Goal: Communication & Community: Answer question/provide support

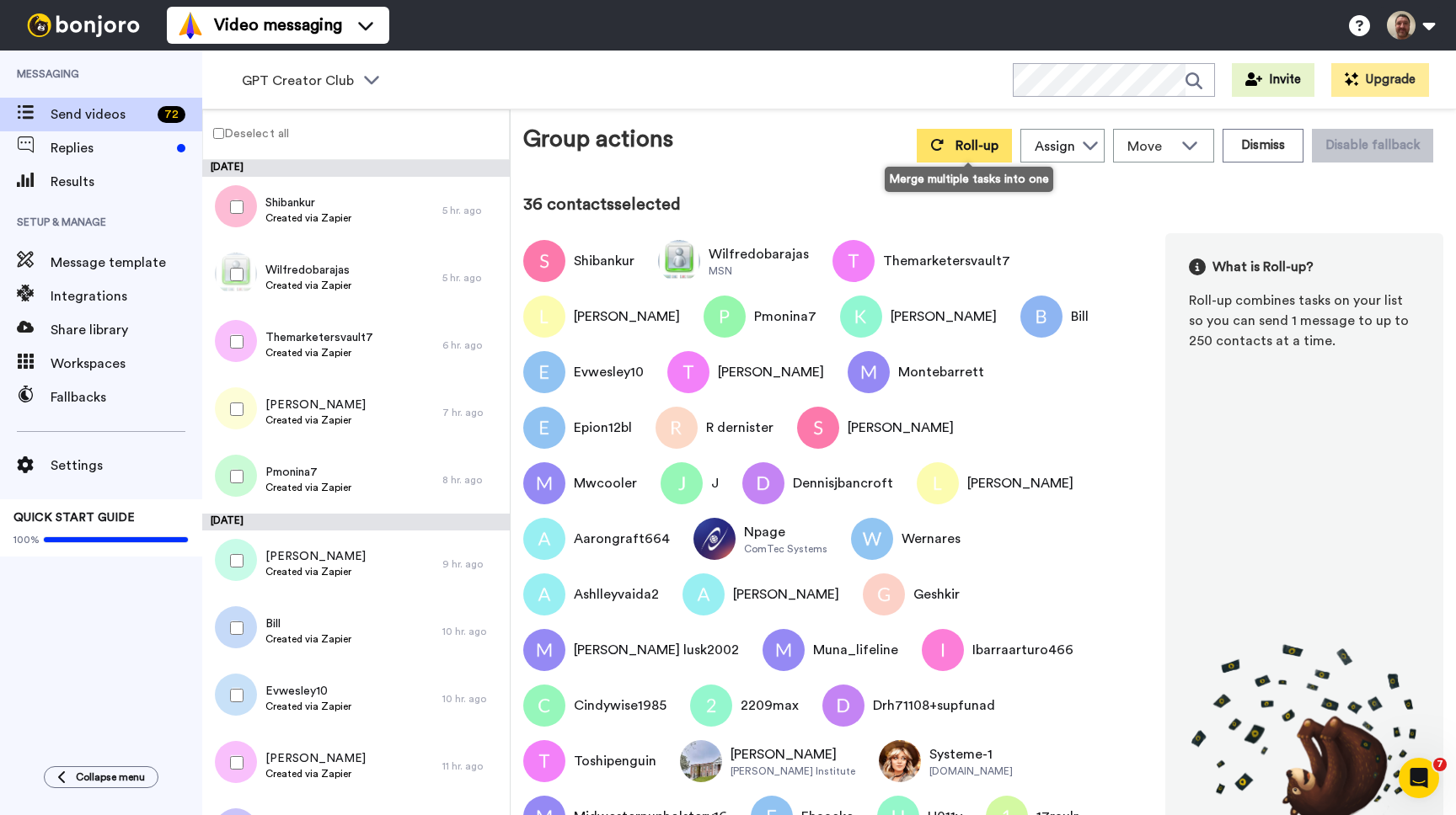
click at [972, 139] on span "Roll-up" at bounding box center [977, 146] width 43 height 14
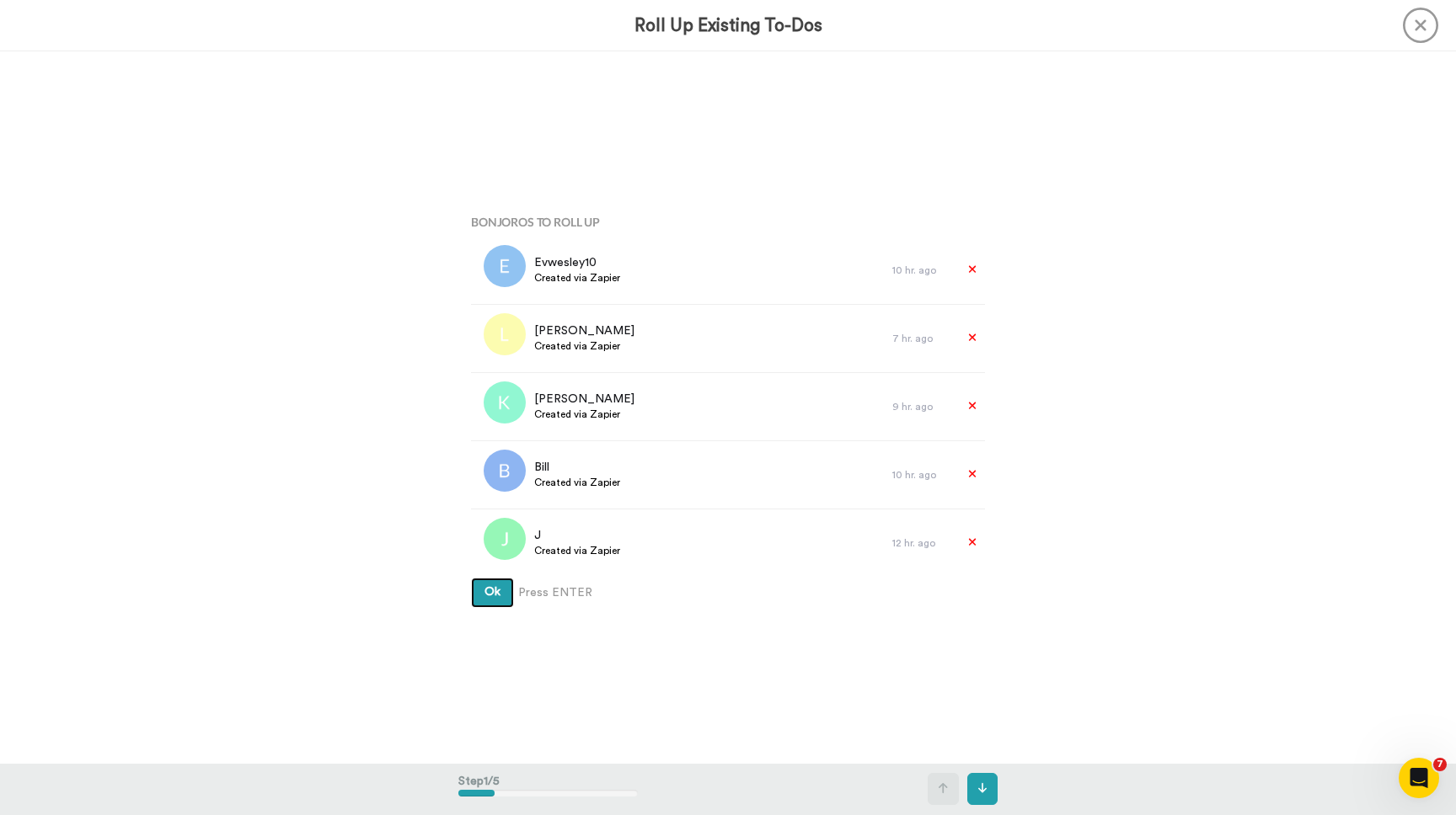
click at [470, 578] on button "Ok" at bounding box center [492, 592] width 43 height 30
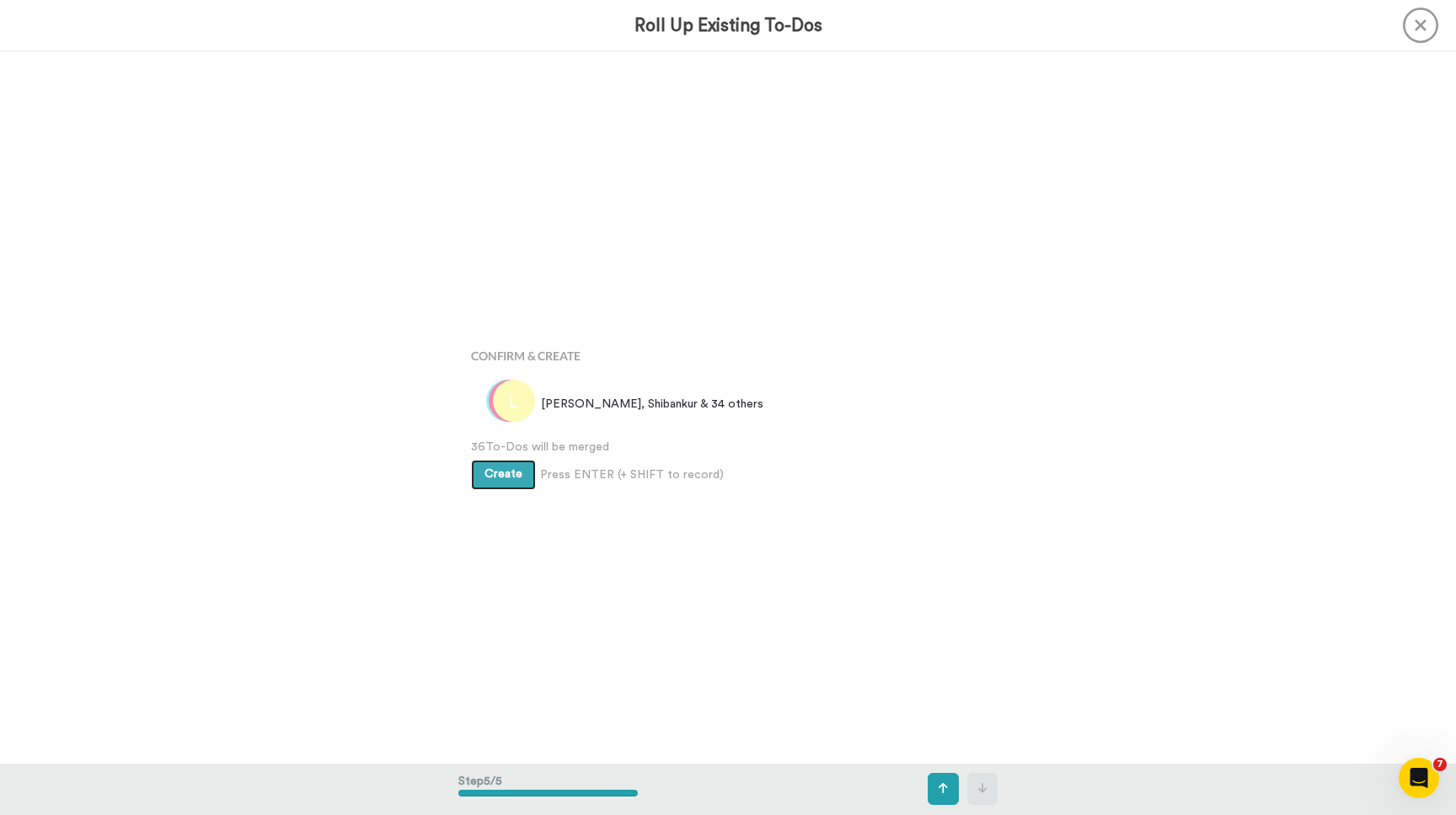
scroll to position [2849, 0]
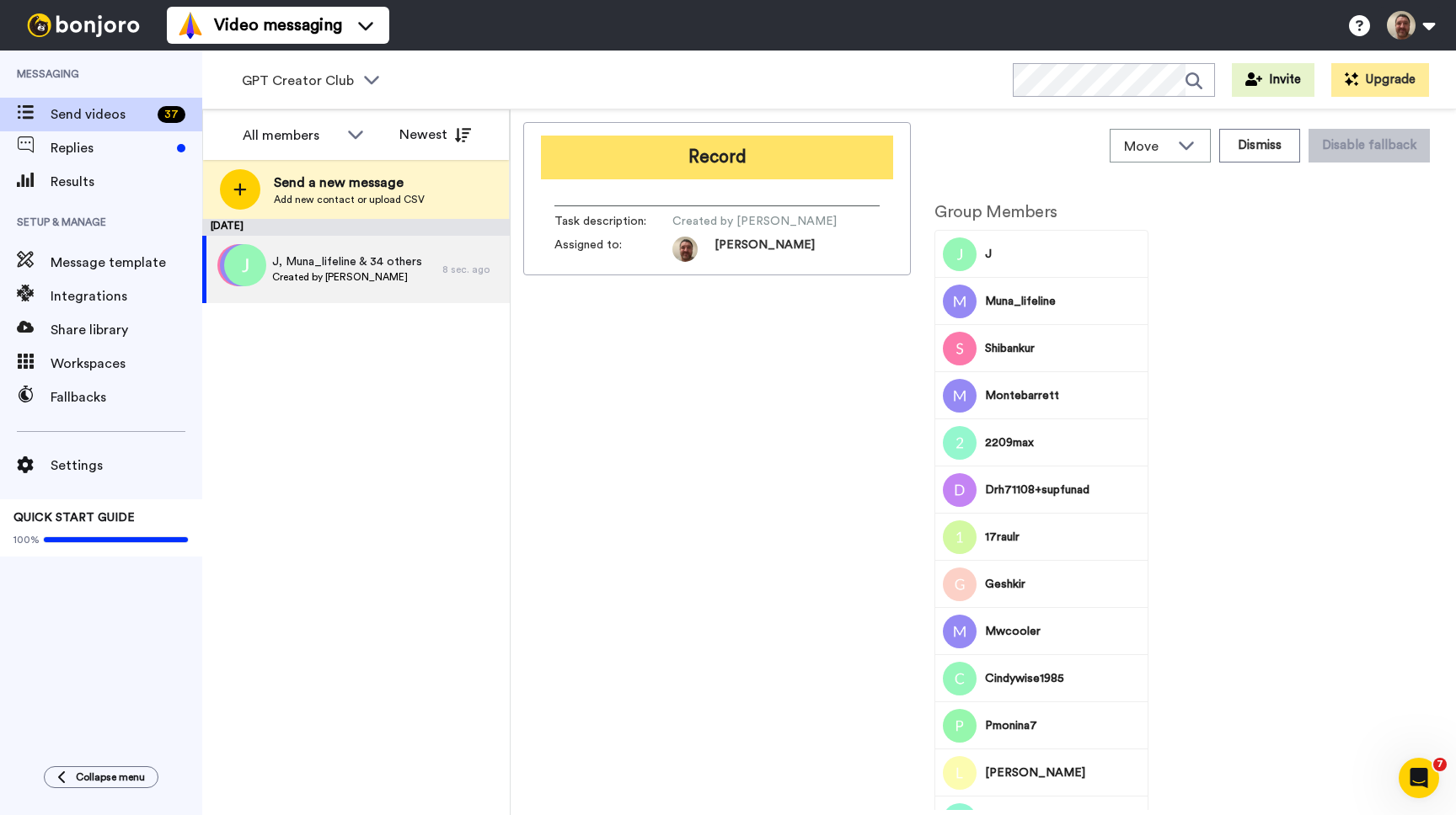
click at [739, 169] on button "Record" at bounding box center [717, 157] width 352 height 44
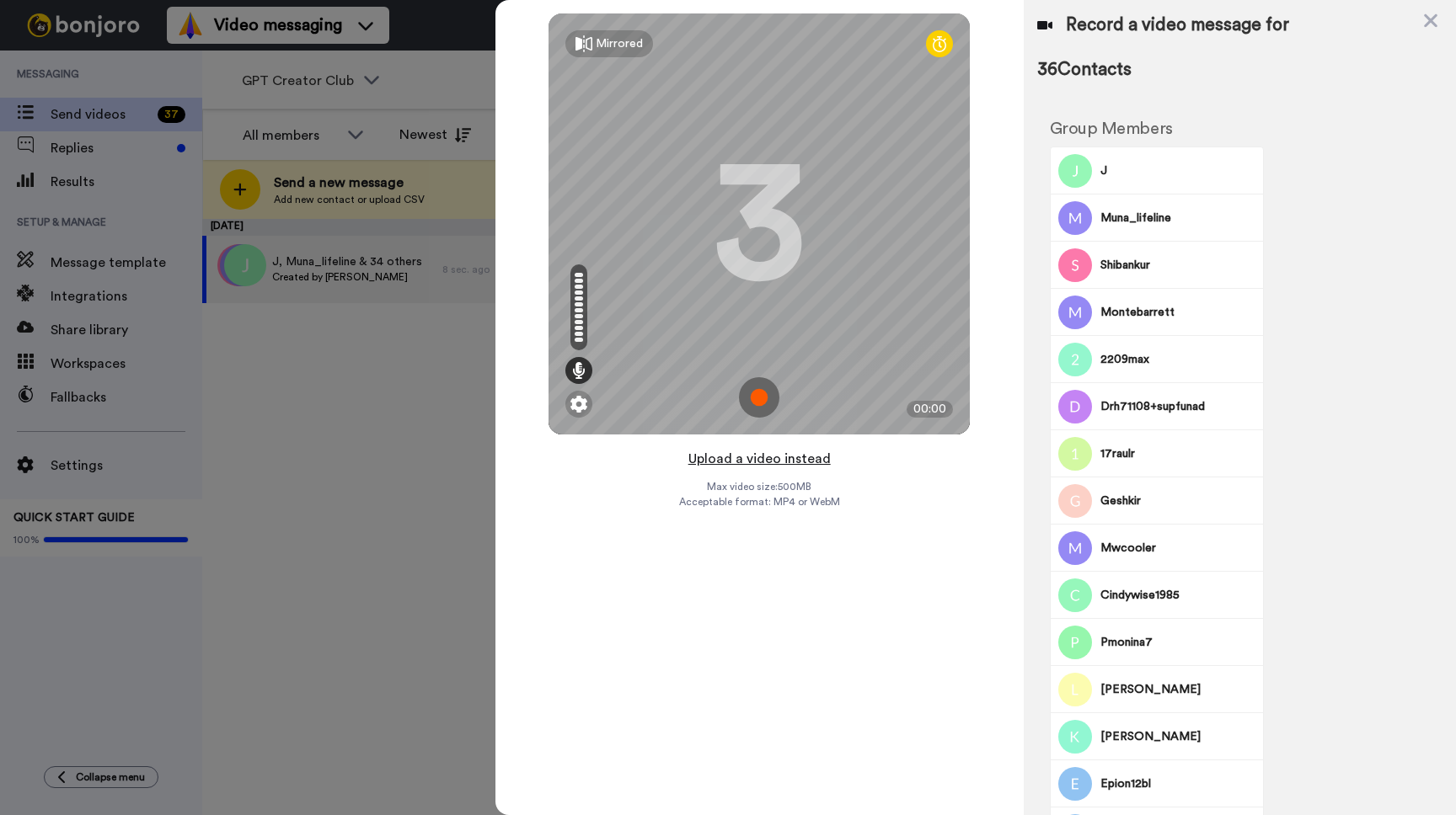
click at [757, 457] on button "Upload a video instead" at bounding box center [759, 459] width 152 height 22
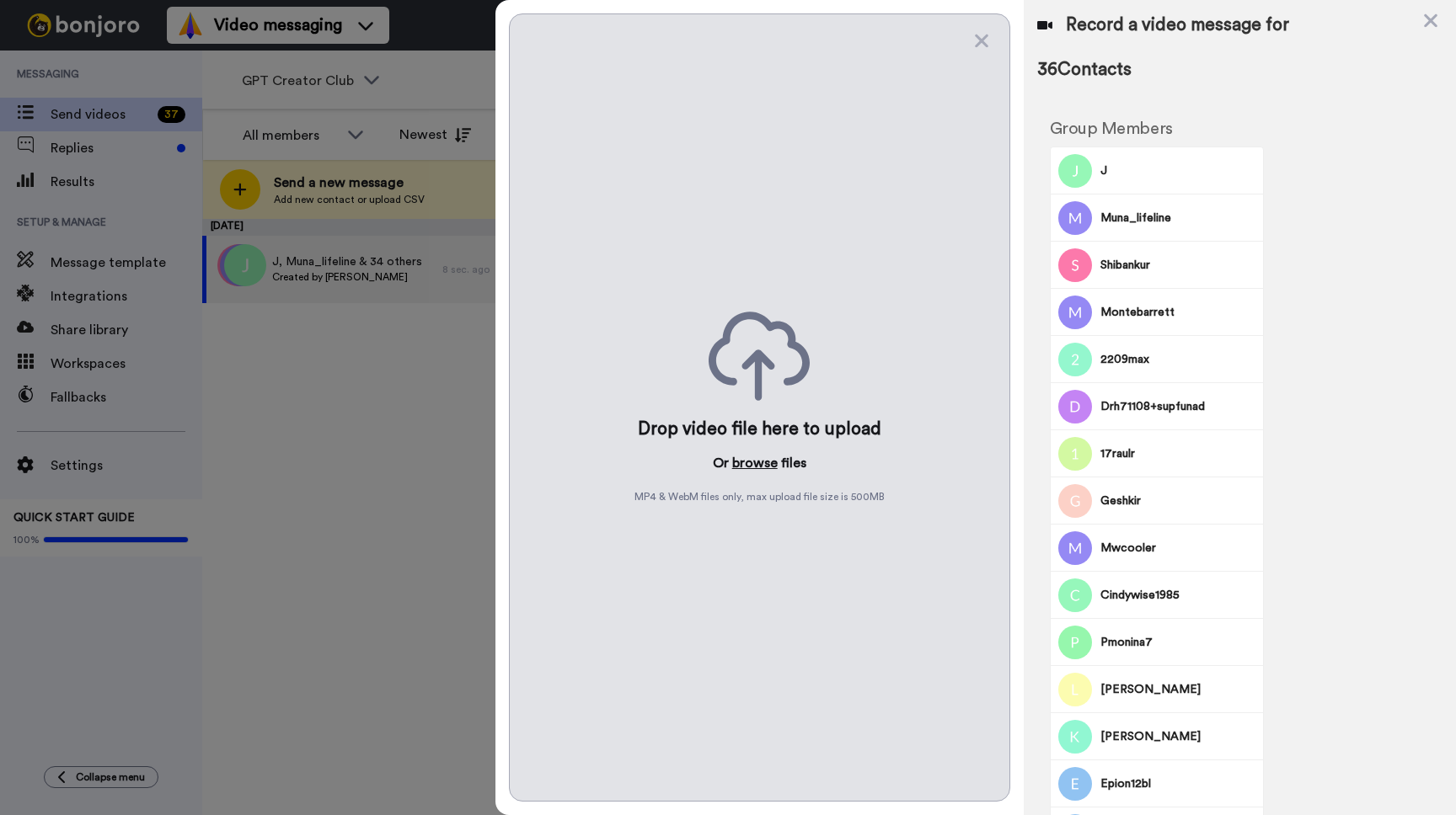
click at [756, 466] on button "browse" at bounding box center [754, 463] width 46 height 20
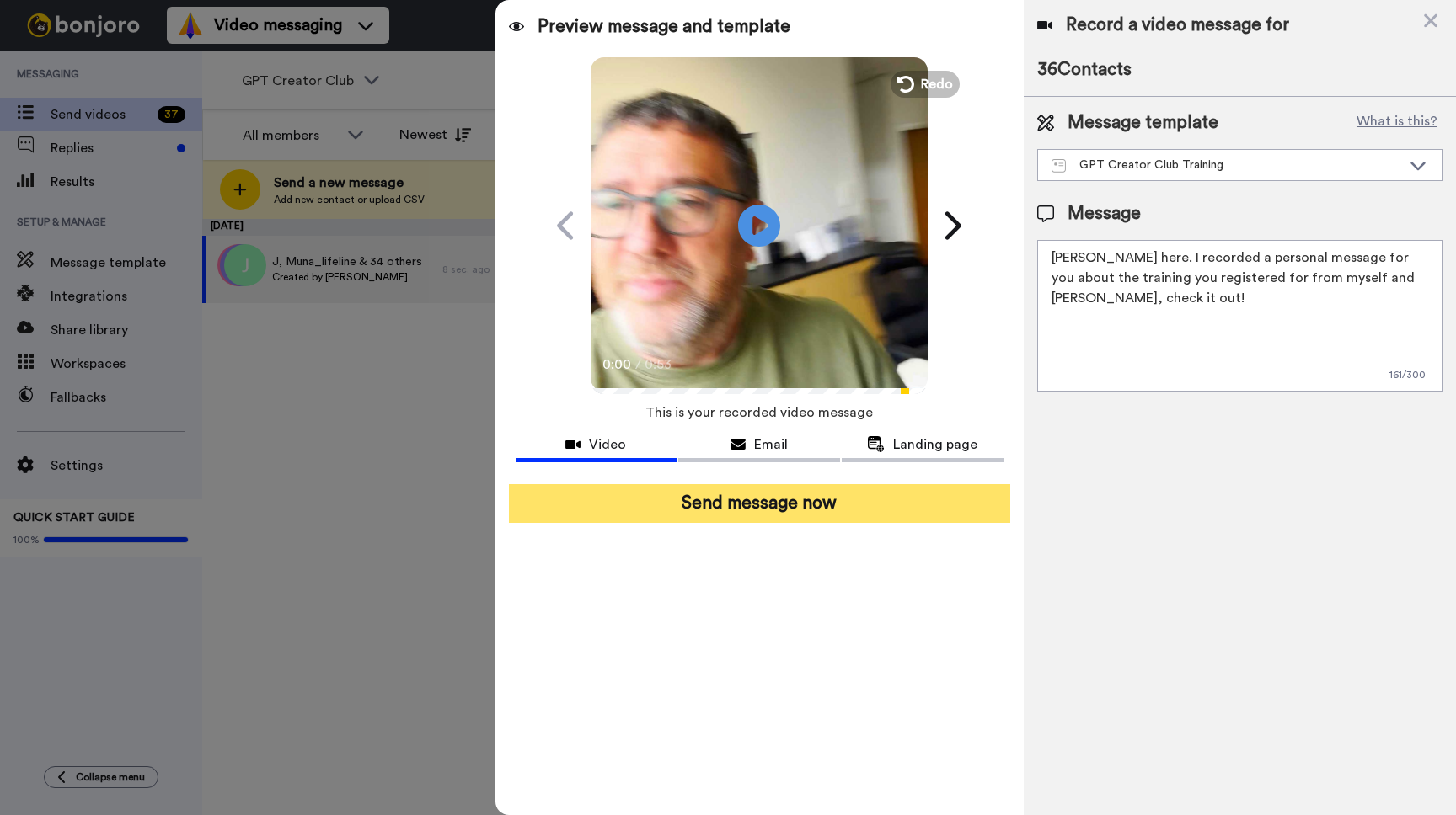
click at [768, 516] on button "Send message now" at bounding box center [760, 503] width 501 height 39
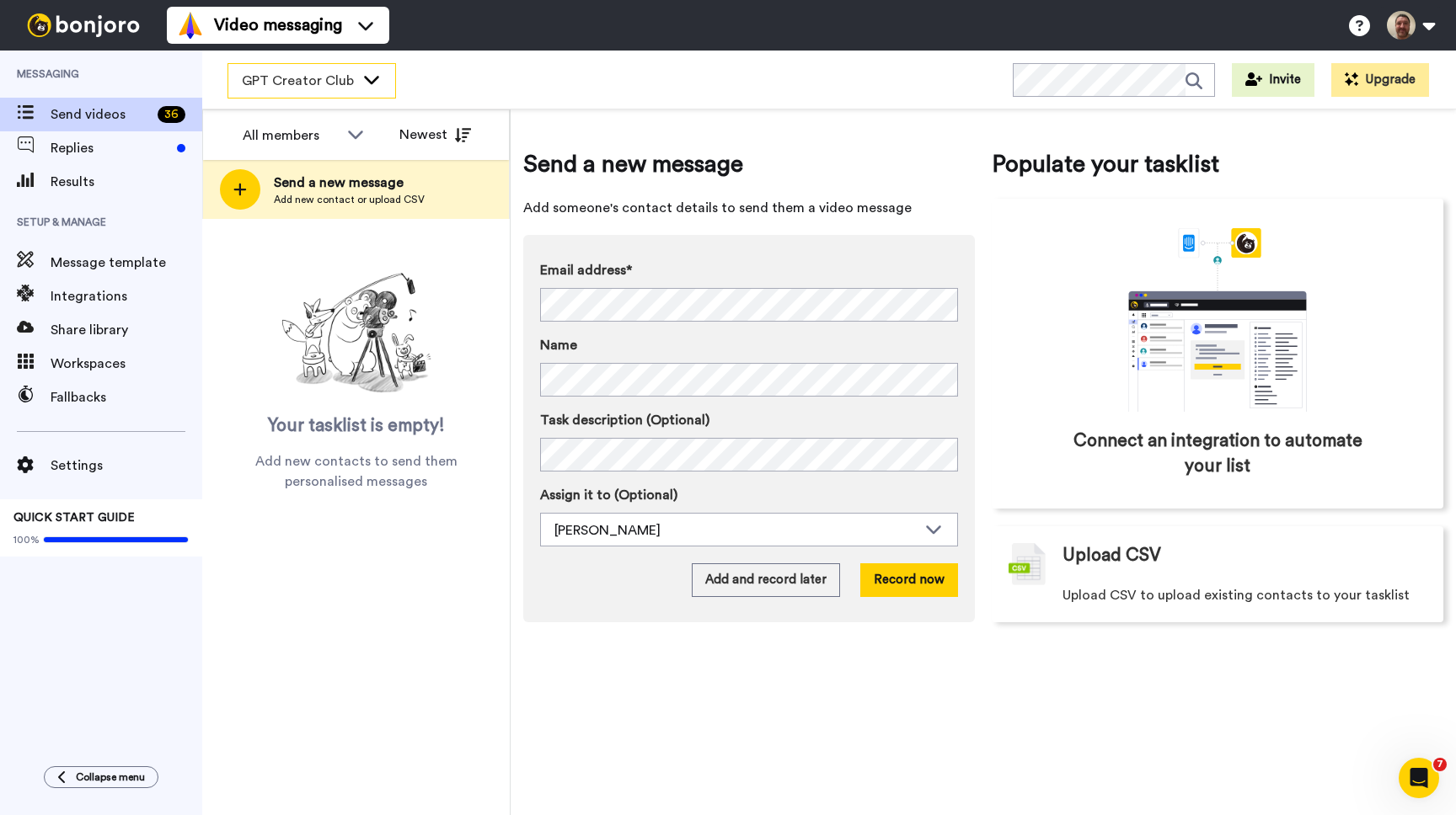
click at [369, 72] on icon at bounding box center [371, 78] width 20 height 16
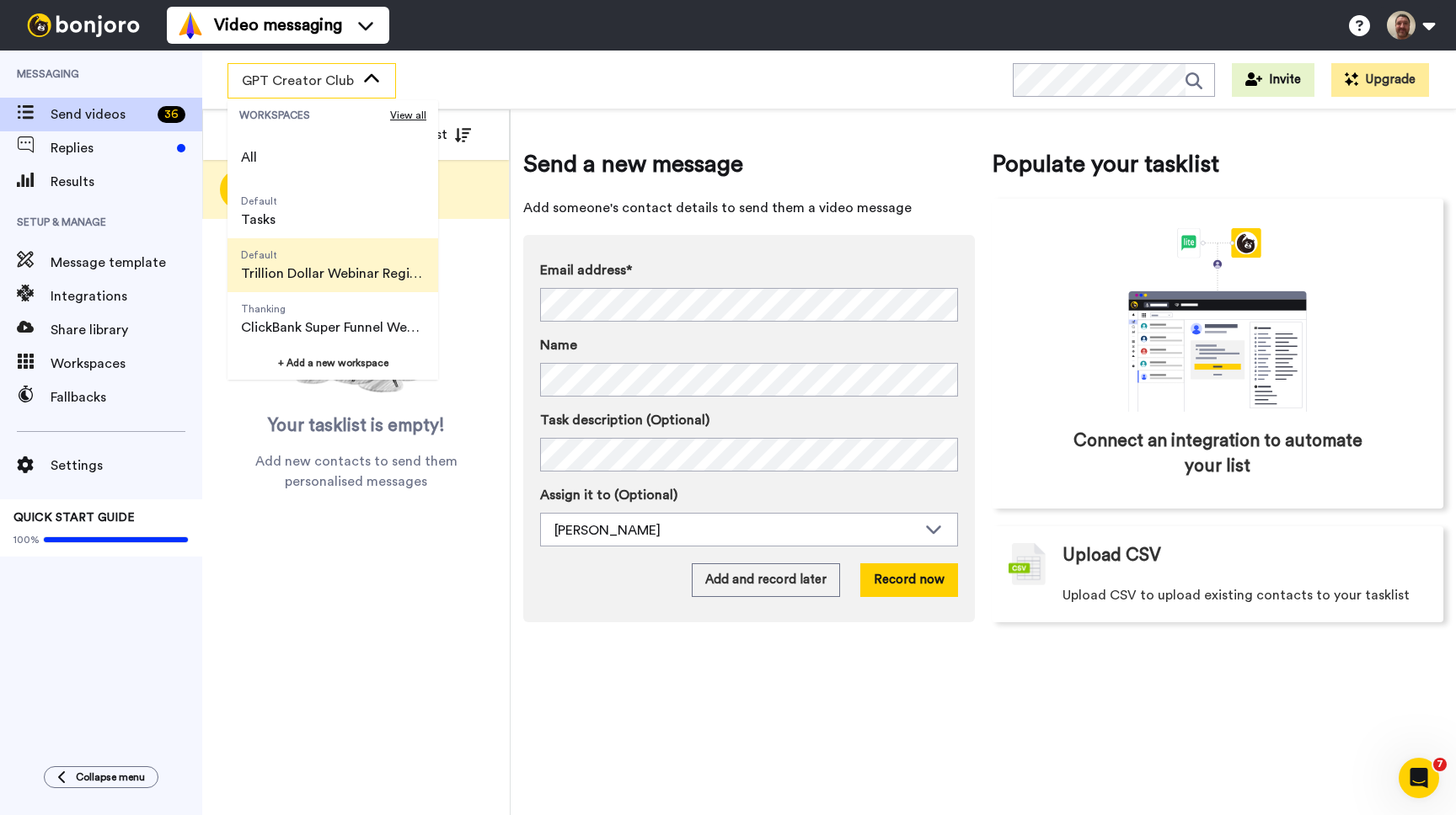
click at [353, 276] on span "Trillion Dollar Webinar Registrants" at bounding box center [333, 273] width 184 height 20
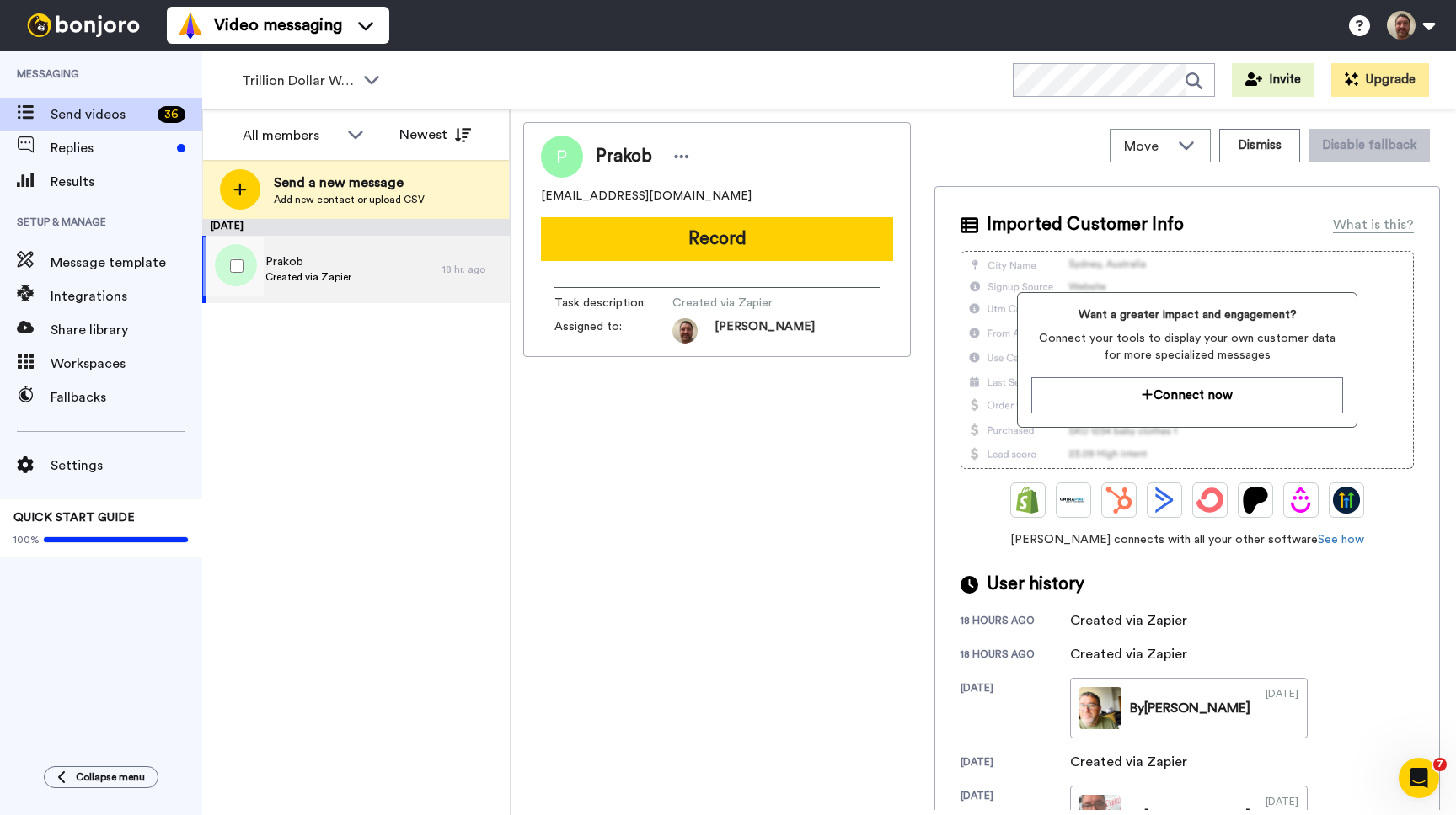
click at [383, 271] on div "Prakob Created via Zapier" at bounding box center [322, 270] width 240 height 68
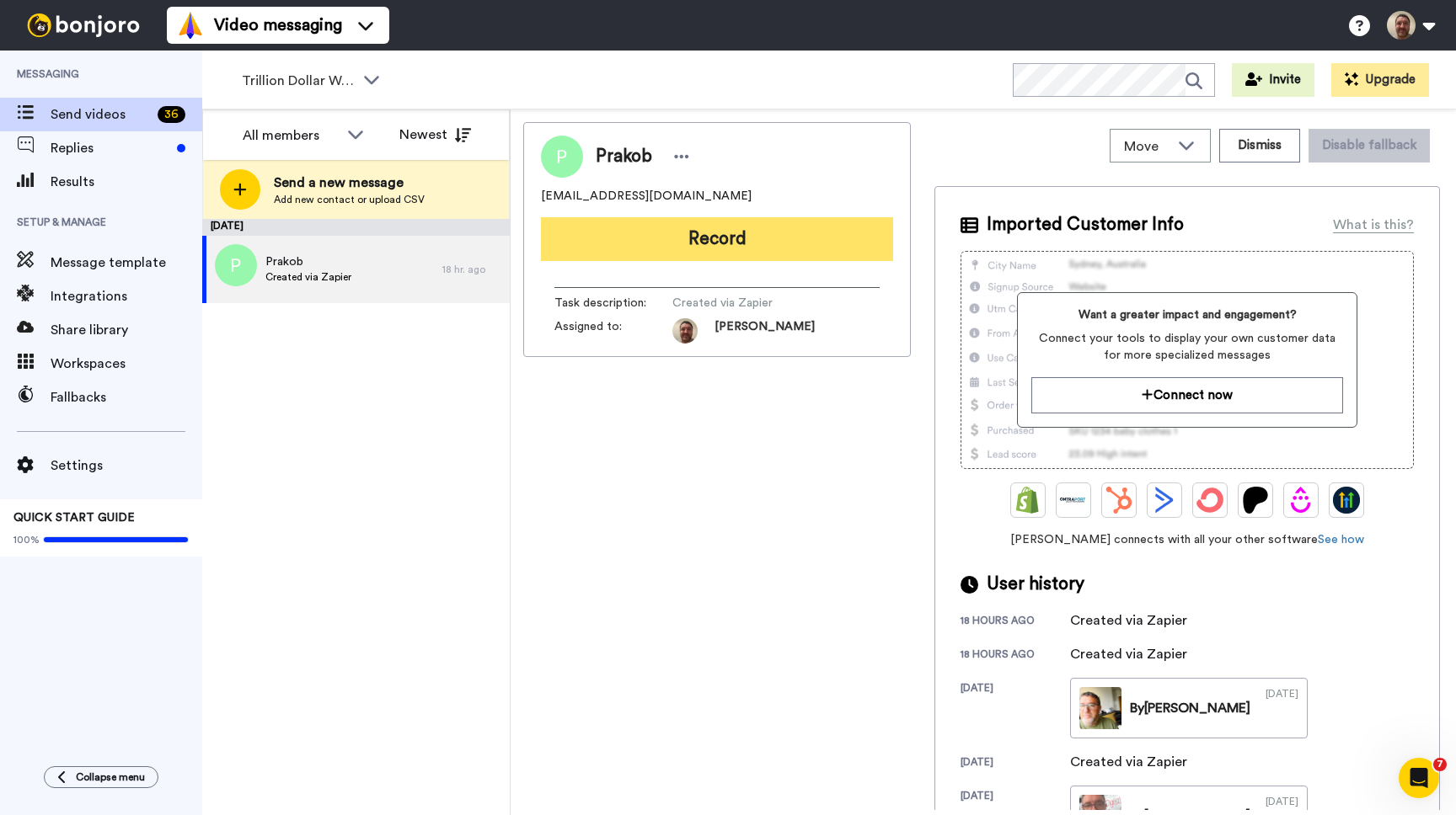
click at [687, 254] on button "Record" at bounding box center [717, 239] width 352 height 44
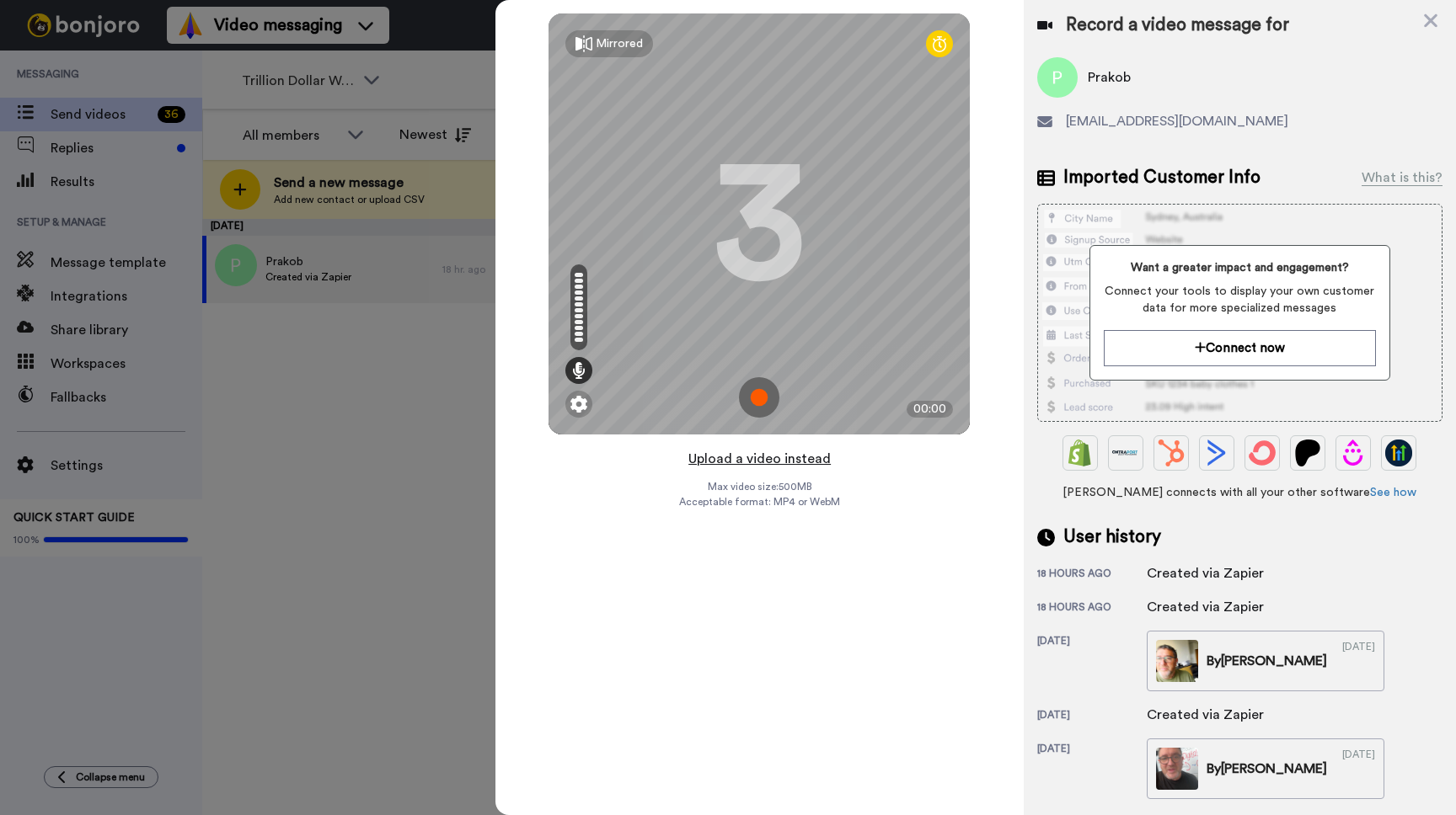
click at [785, 457] on button "Upload a video instead" at bounding box center [759, 459] width 152 height 22
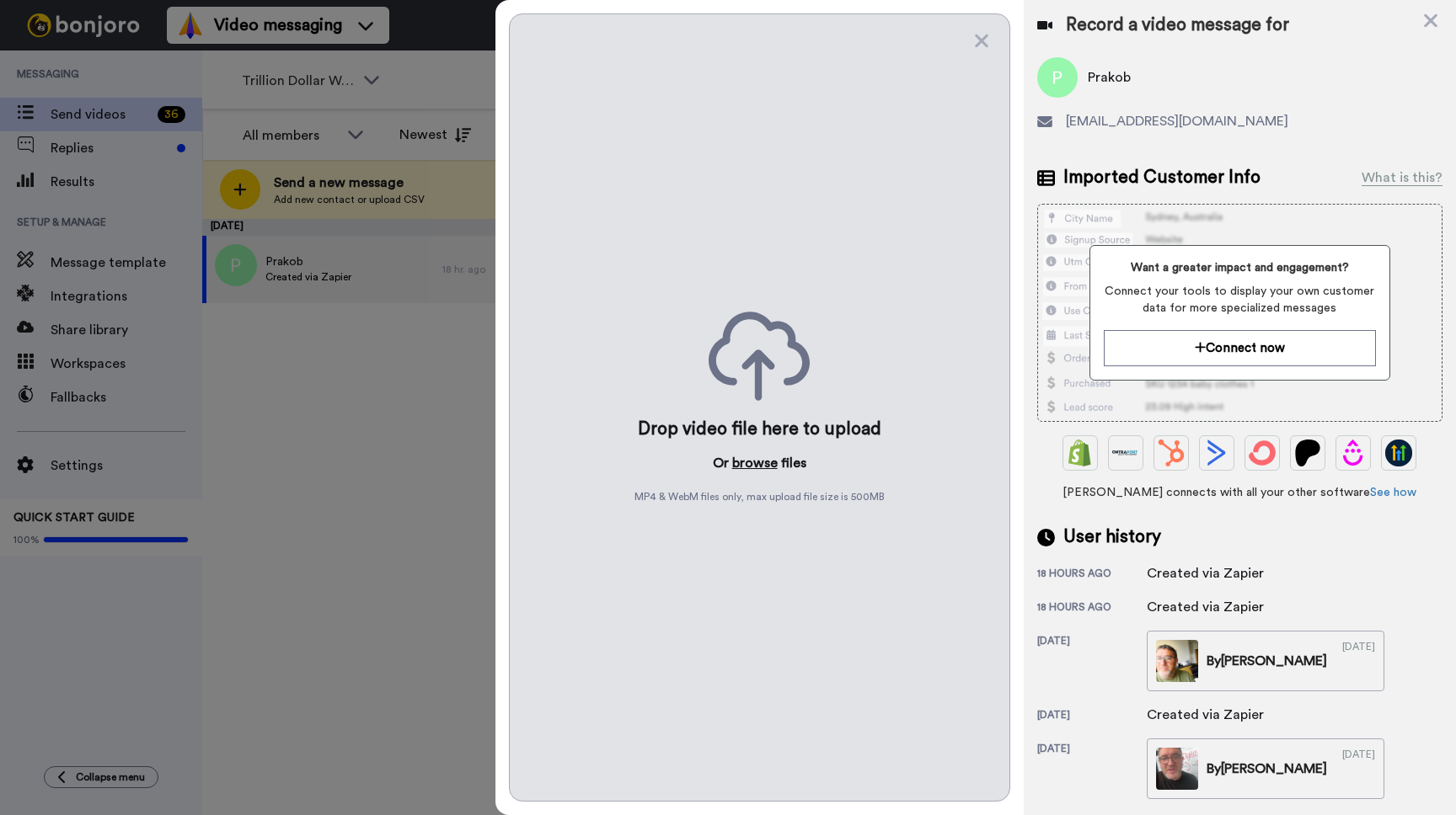
click at [772, 462] on button "browse" at bounding box center [754, 463] width 46 height 20
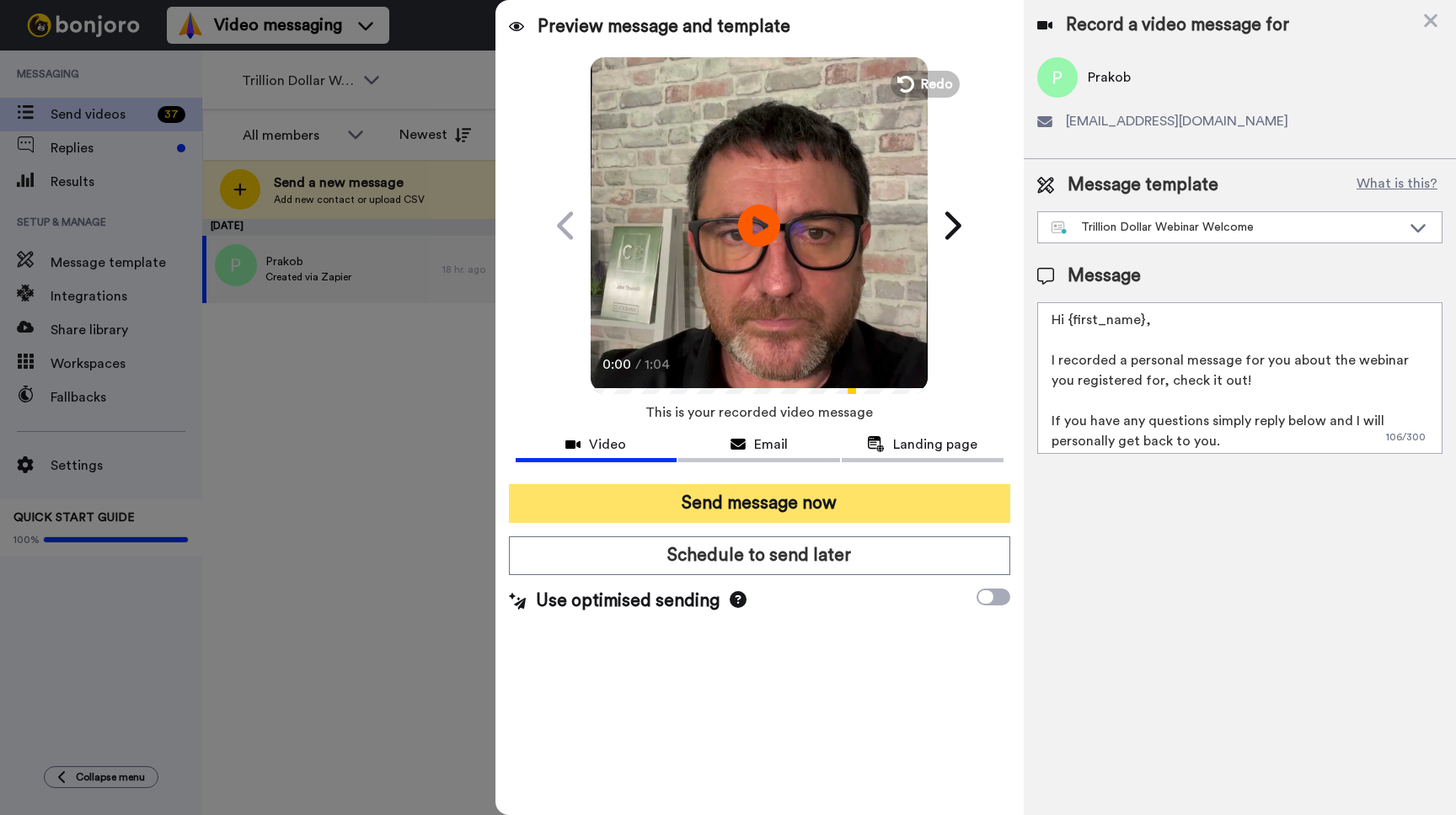
click at [755, 500] on button "Send message now" at bounding box center [760, 503] width 501 height 39
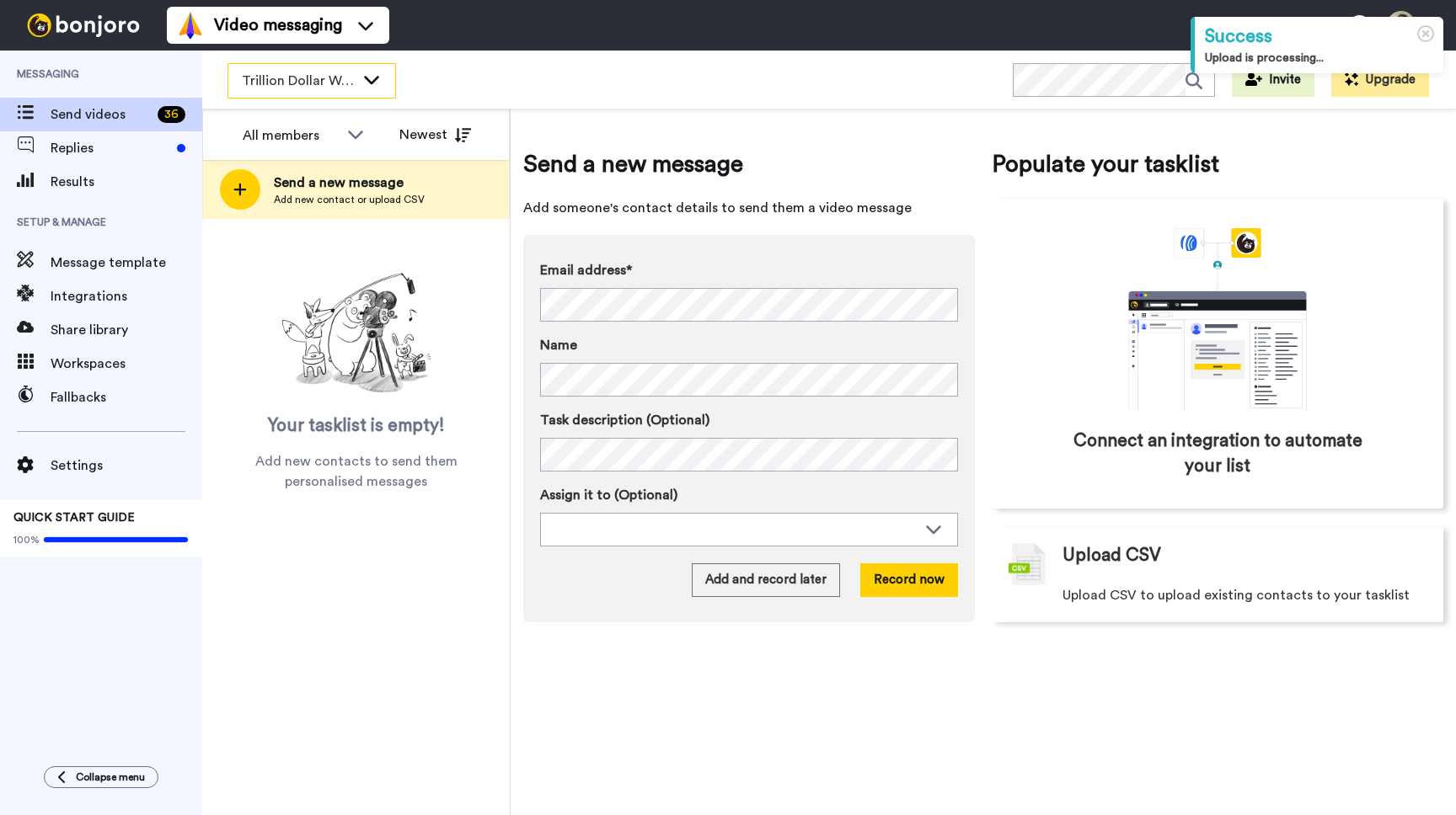
click at [362, 71] on icon at bounding box center [371, 78] width 20 height 16
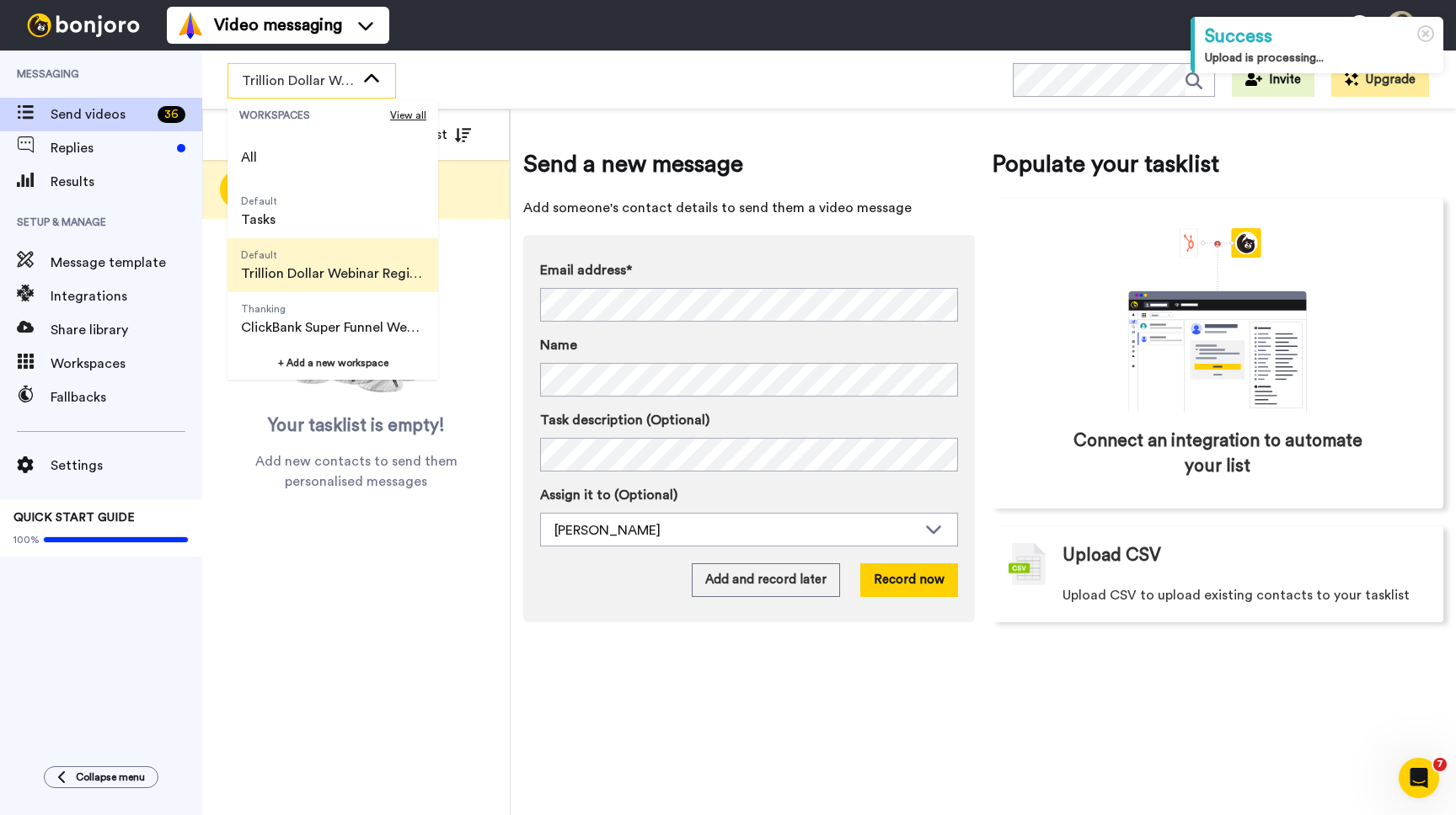
scroll to position [25, 0]
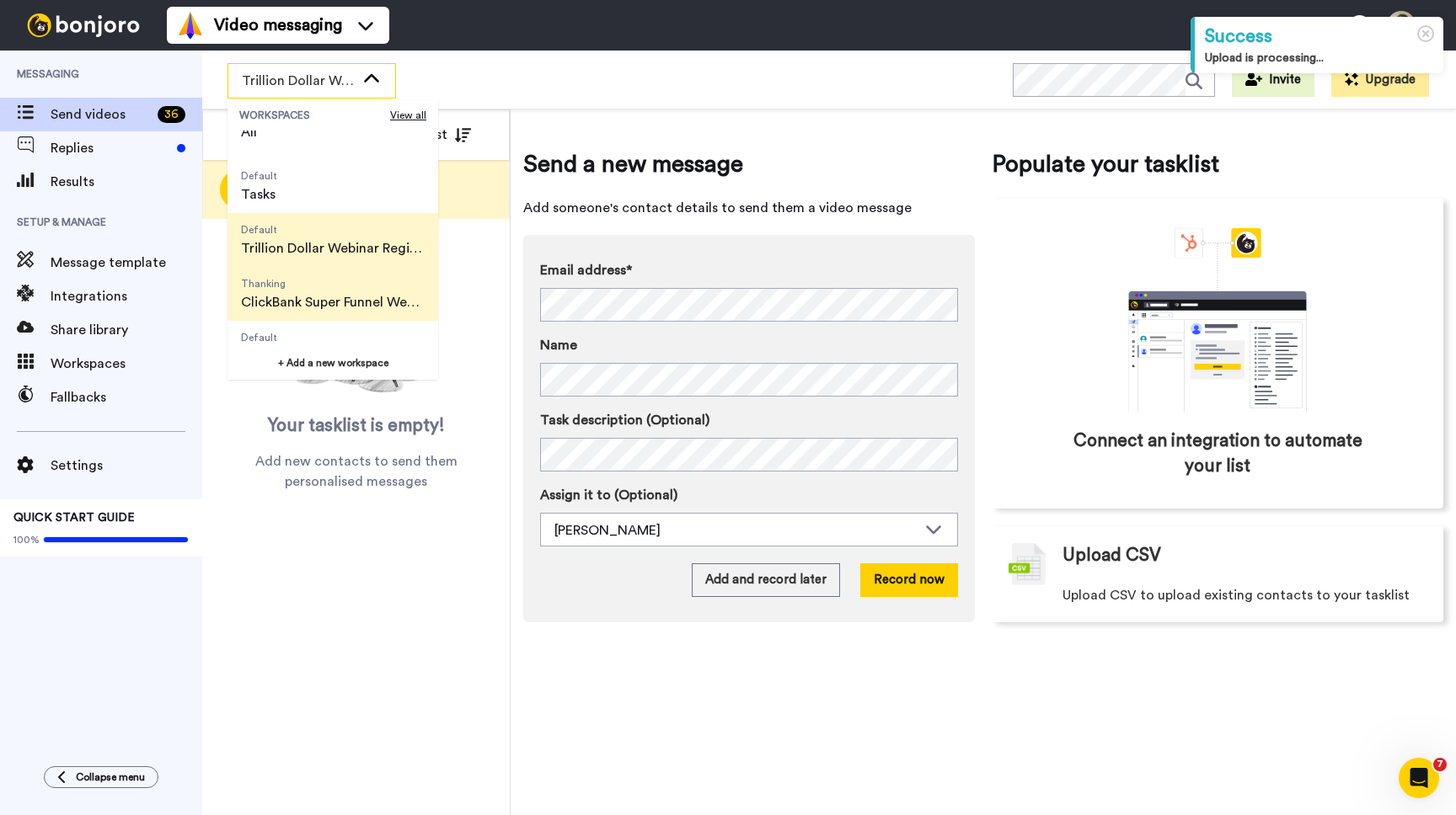
click at [341, 287] on span "Thanking" at bounding box center [333, 284] width 184 height 14
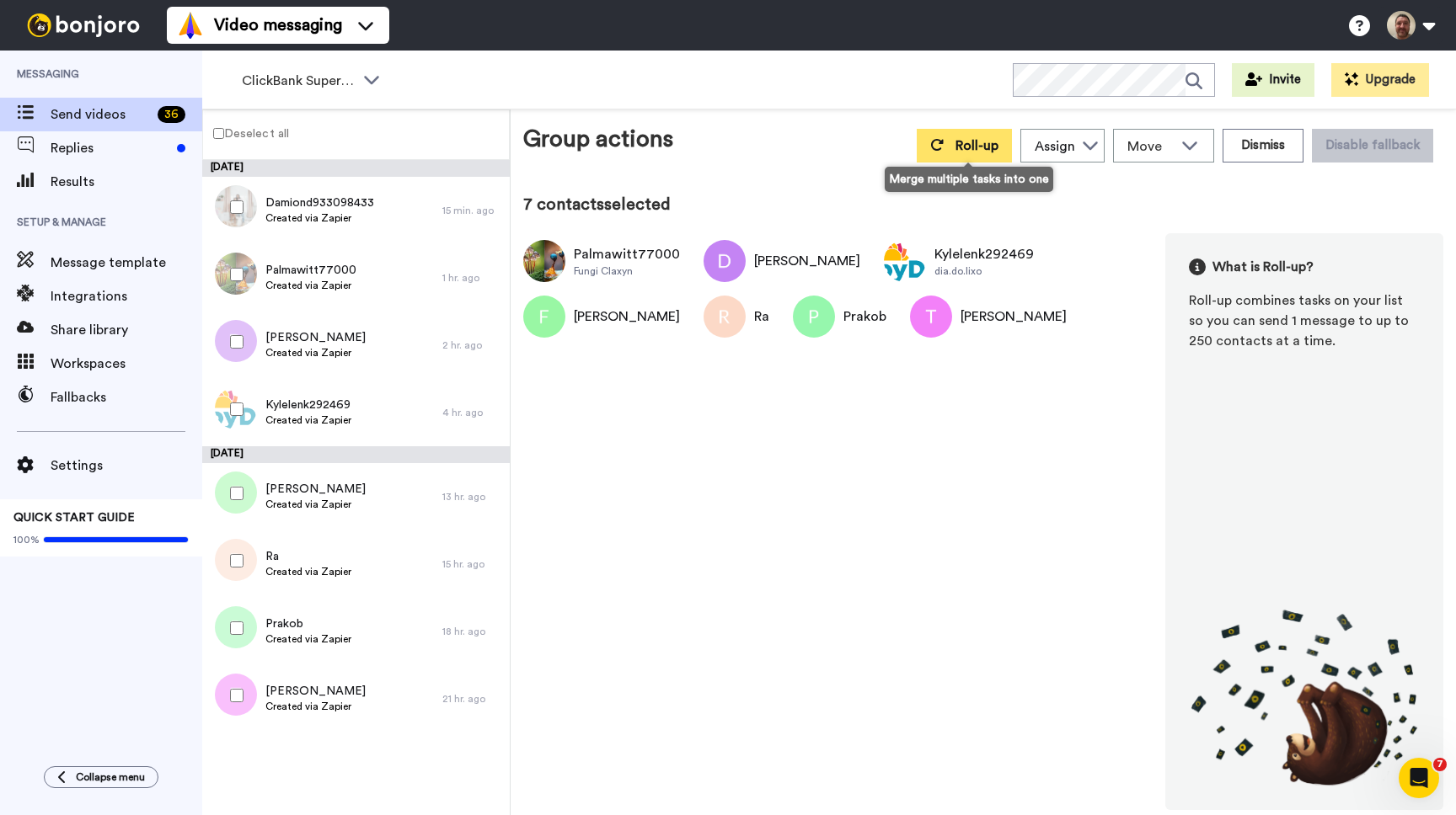
click at [968, 149] on span "Roll-up" at bounding box center [977, 146] width 43 height 14
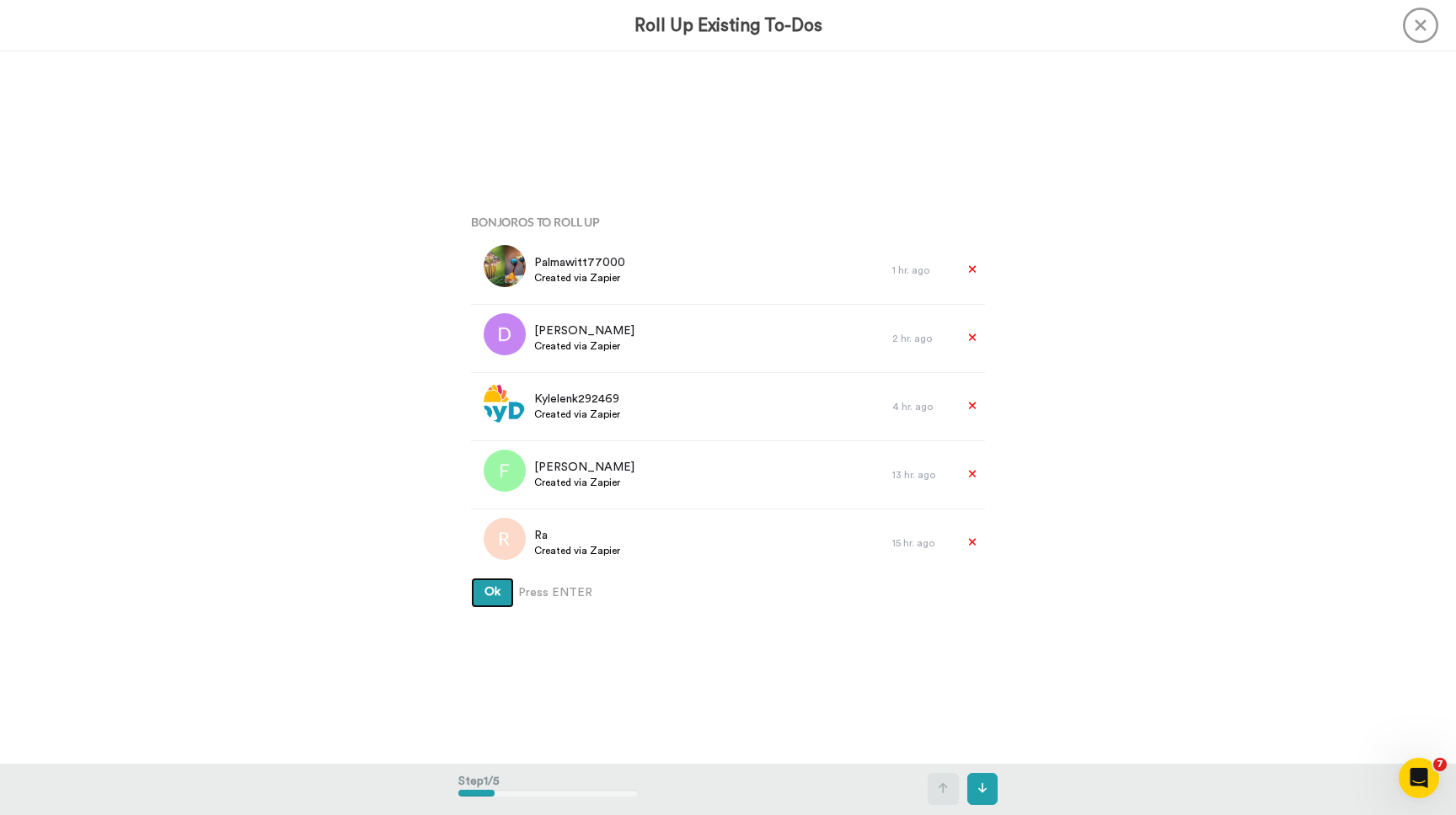
click at [470, 578] on button "Ok" at bounding box center [492, 592] width 43 height 30
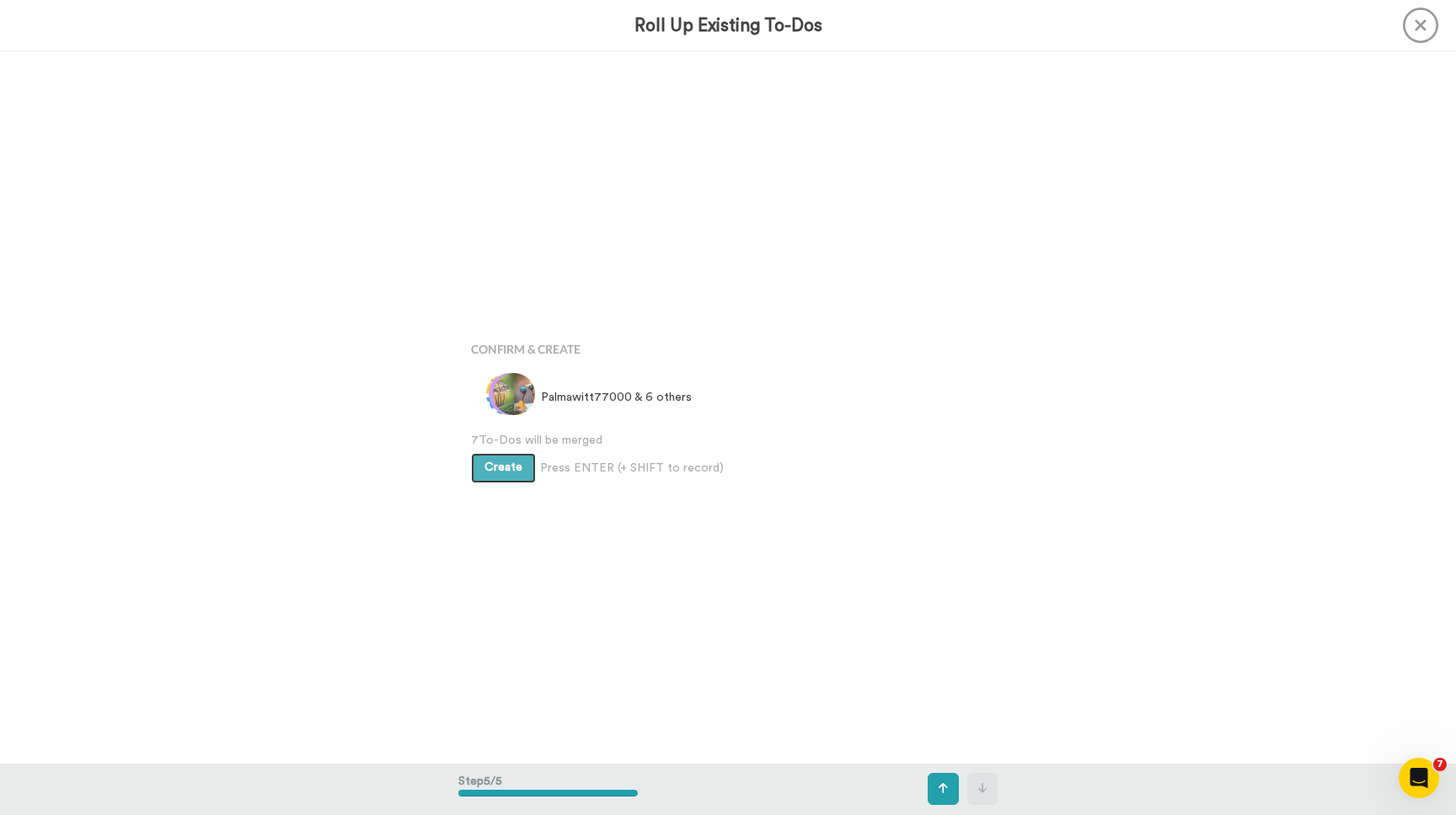
scroll to position [2849, 0]
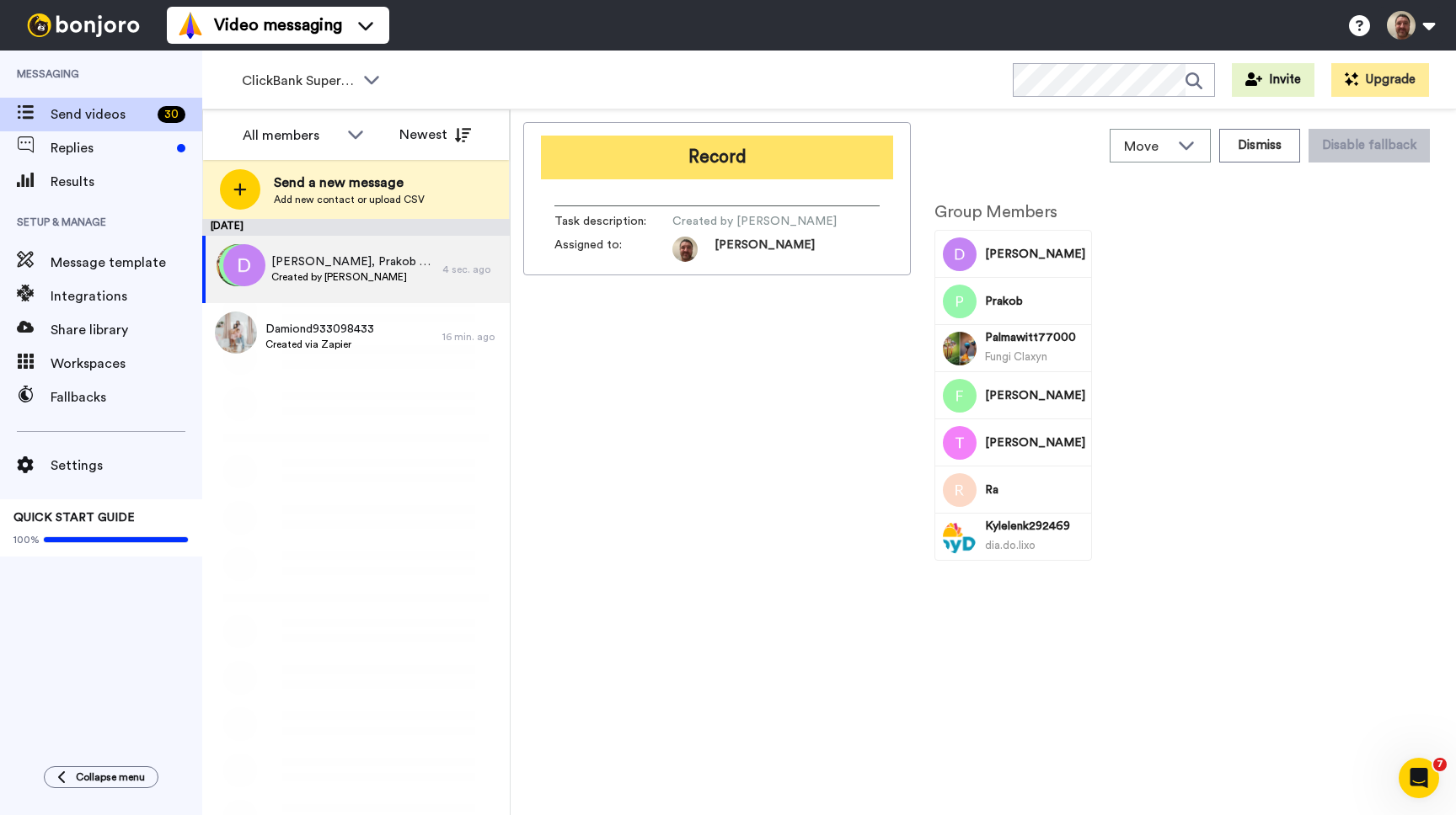
click at [717, 157] on button "Record" at bounding box center [717, 157] width 352 height 44
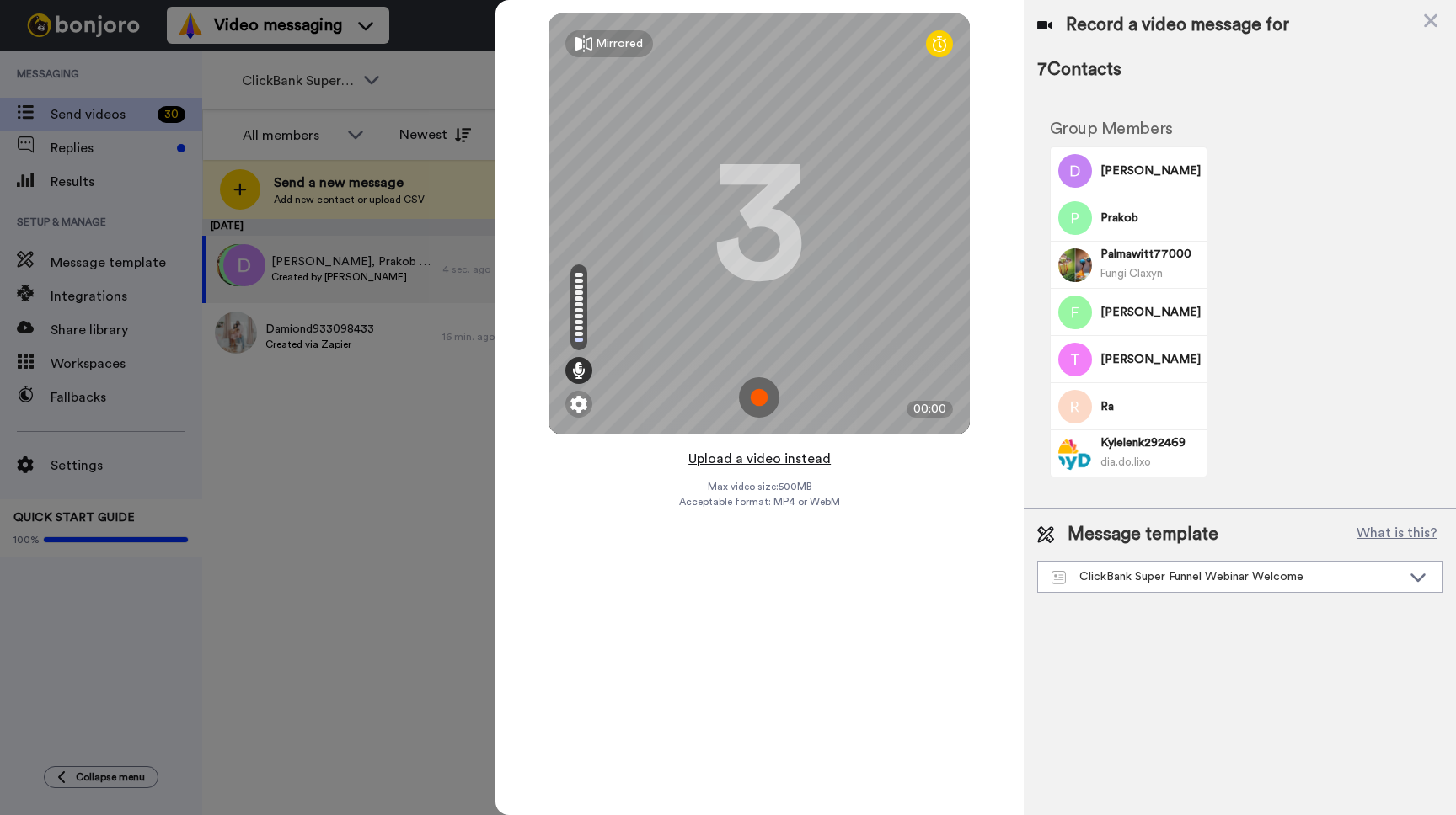
click at [753, 457] on button "Upload a video instead" at bounding box center [759, 459] width 152 height 22
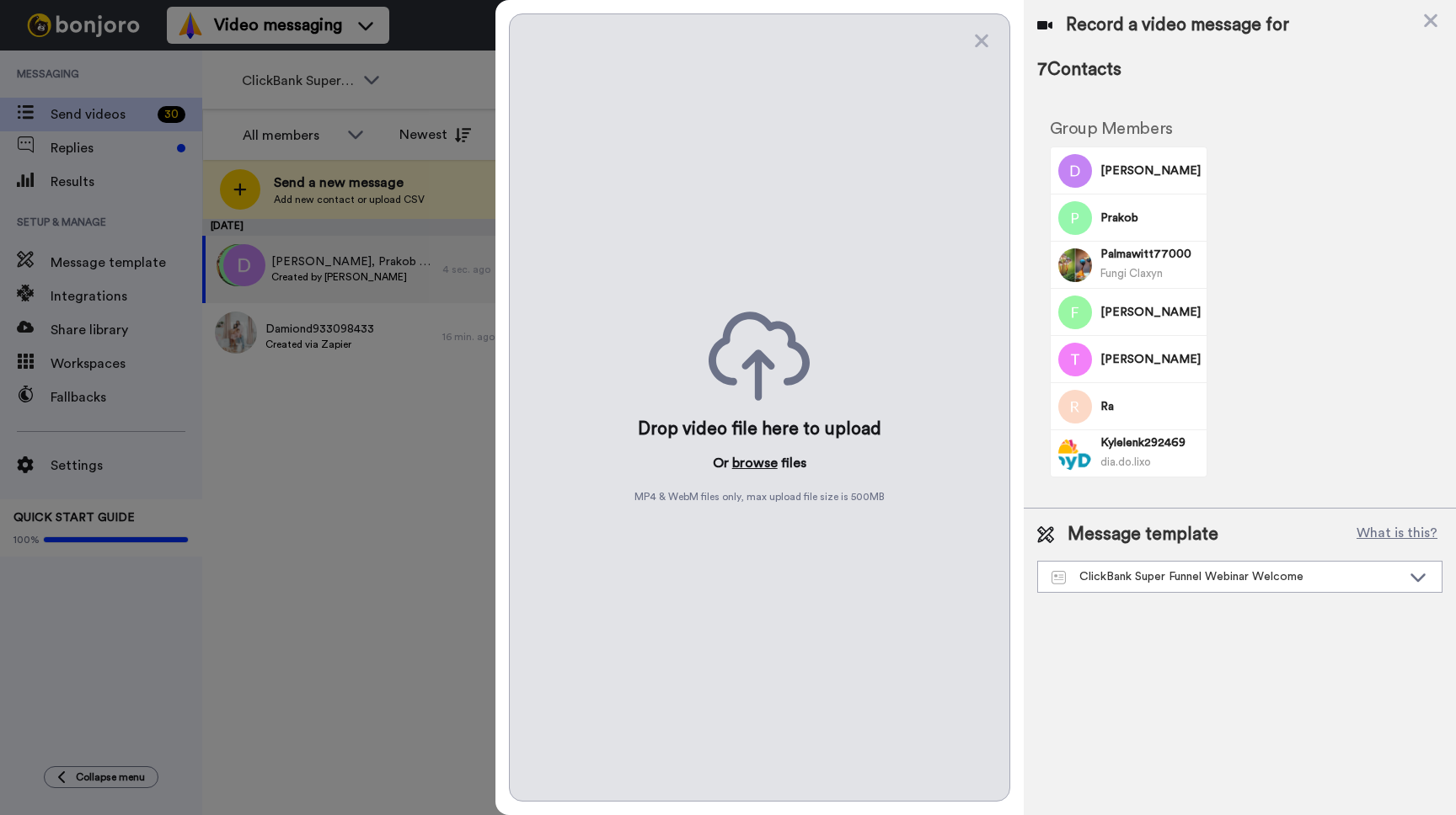
click at [753, 460] on button "browse" at bounding box center [754, 463] width 46 height 20
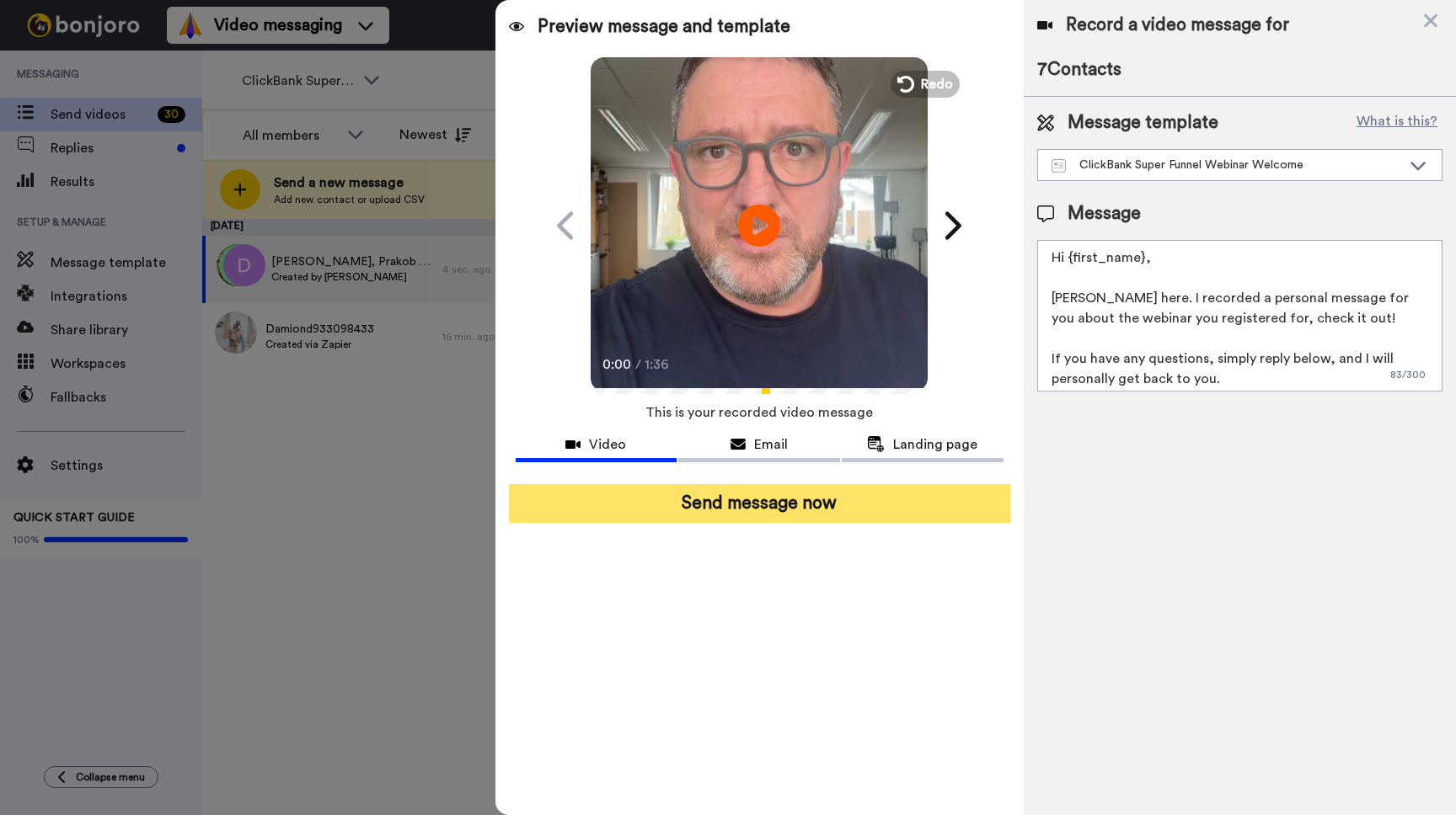
click at [787, 502] on button "Send message now" at bounding box center [760, 503] width 501 height 39
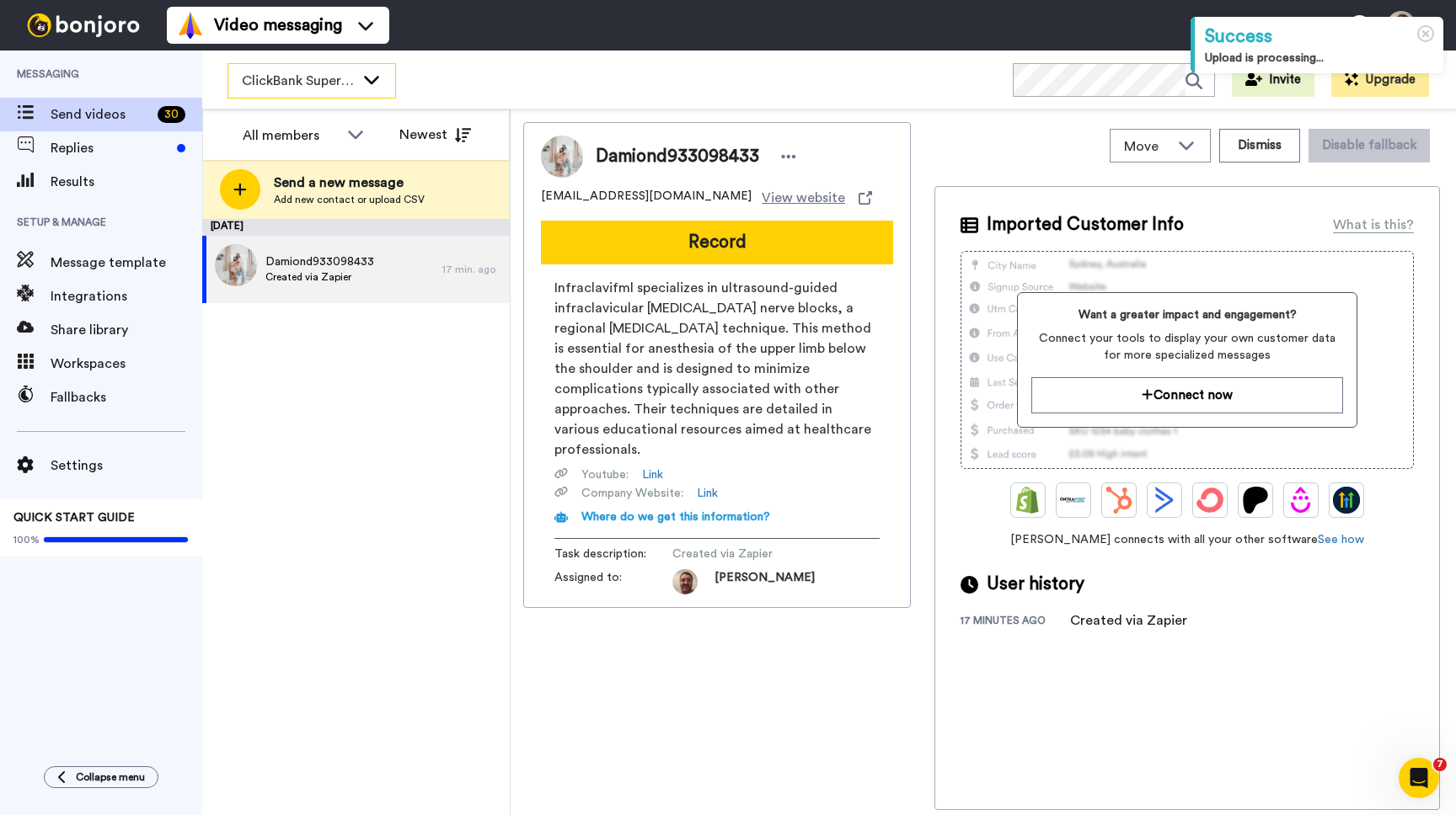
click at [353, 80] on span "ClickBank Super Funnel Webinar Registrants" at bounding box center [298, 80] width 113 height 20
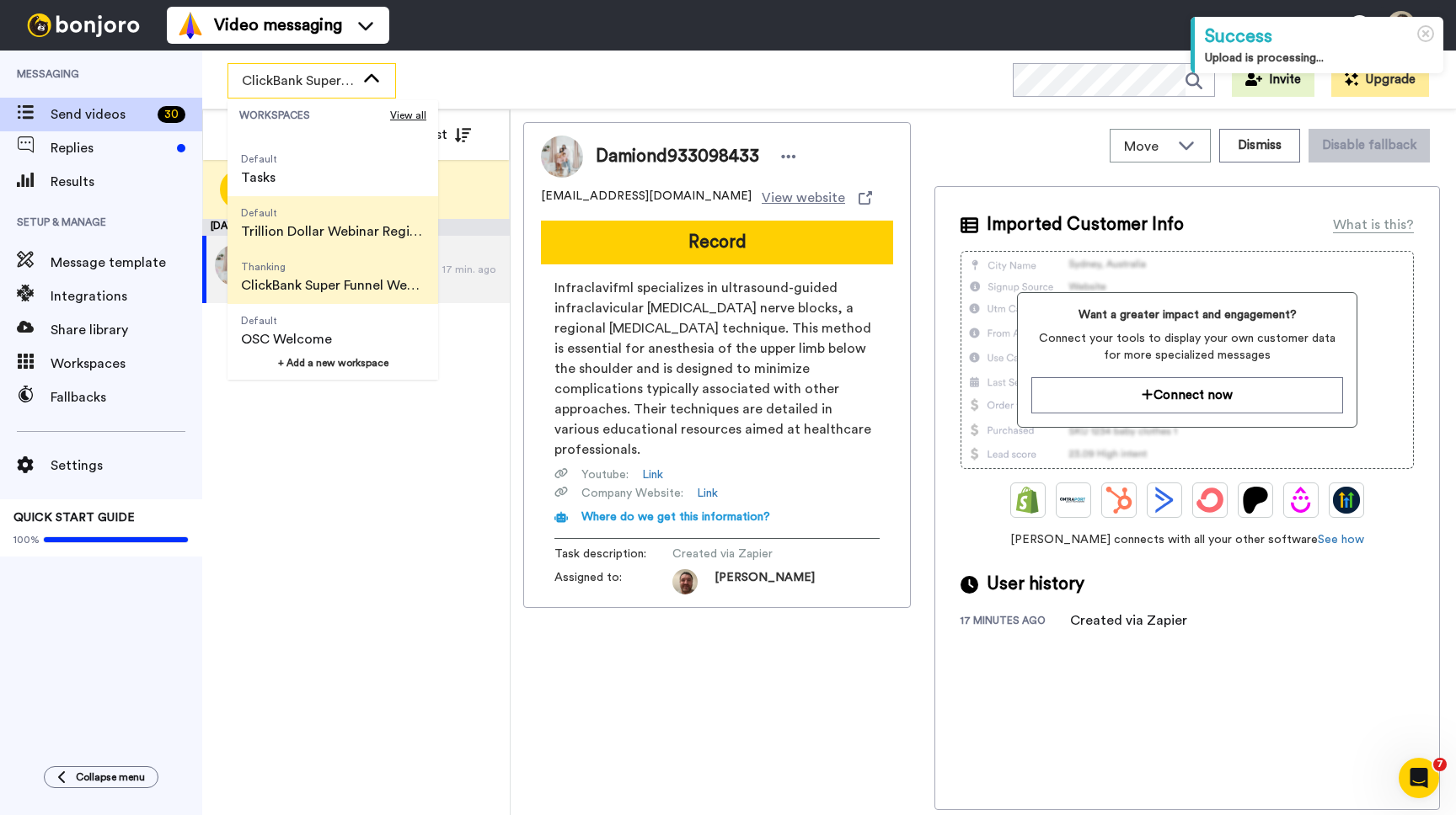
scroll to position [107, 0]
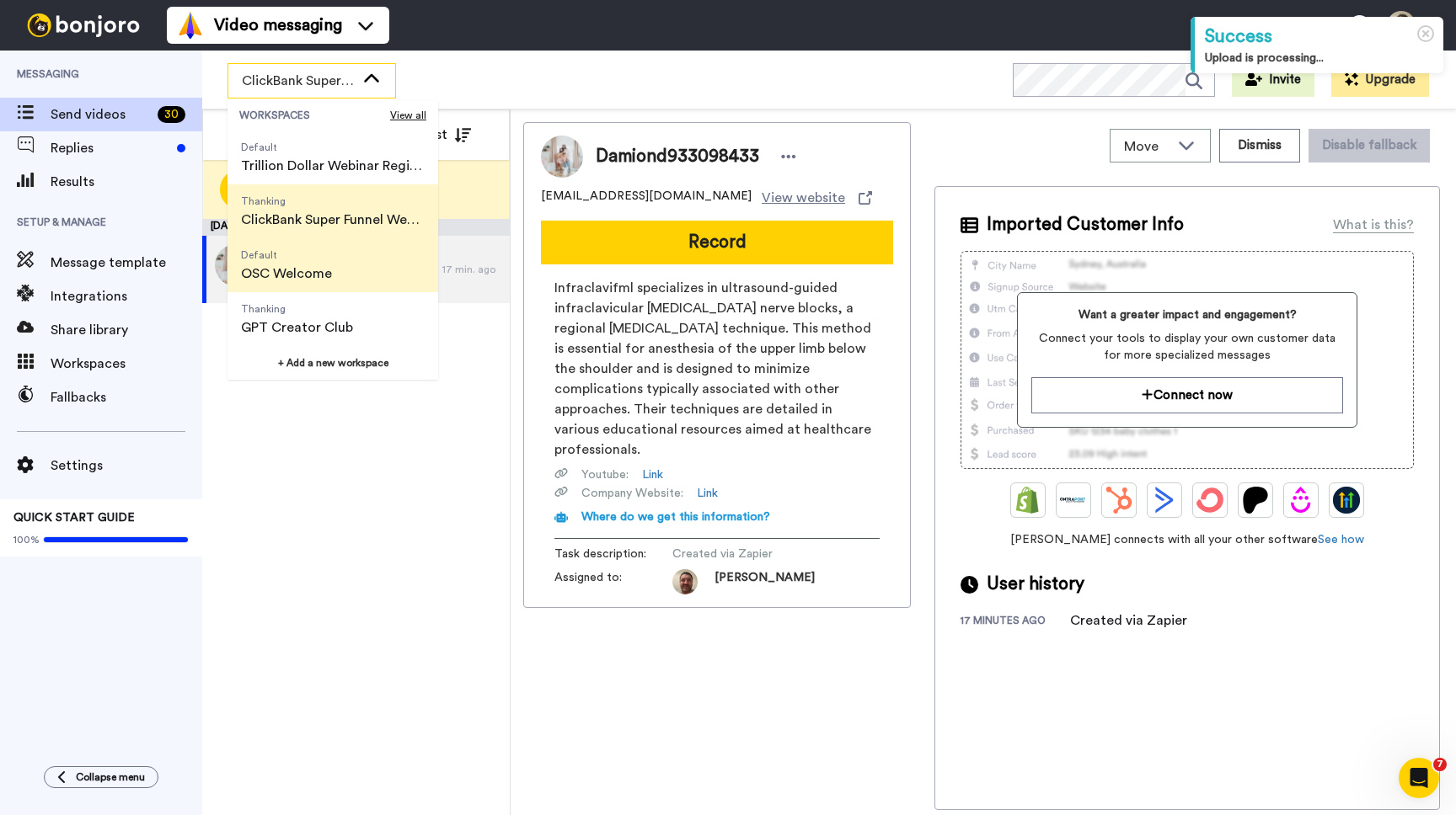
click at [305, 264] on span "OSC Welcome" at bounding box center [287, 273] width 91 height 20
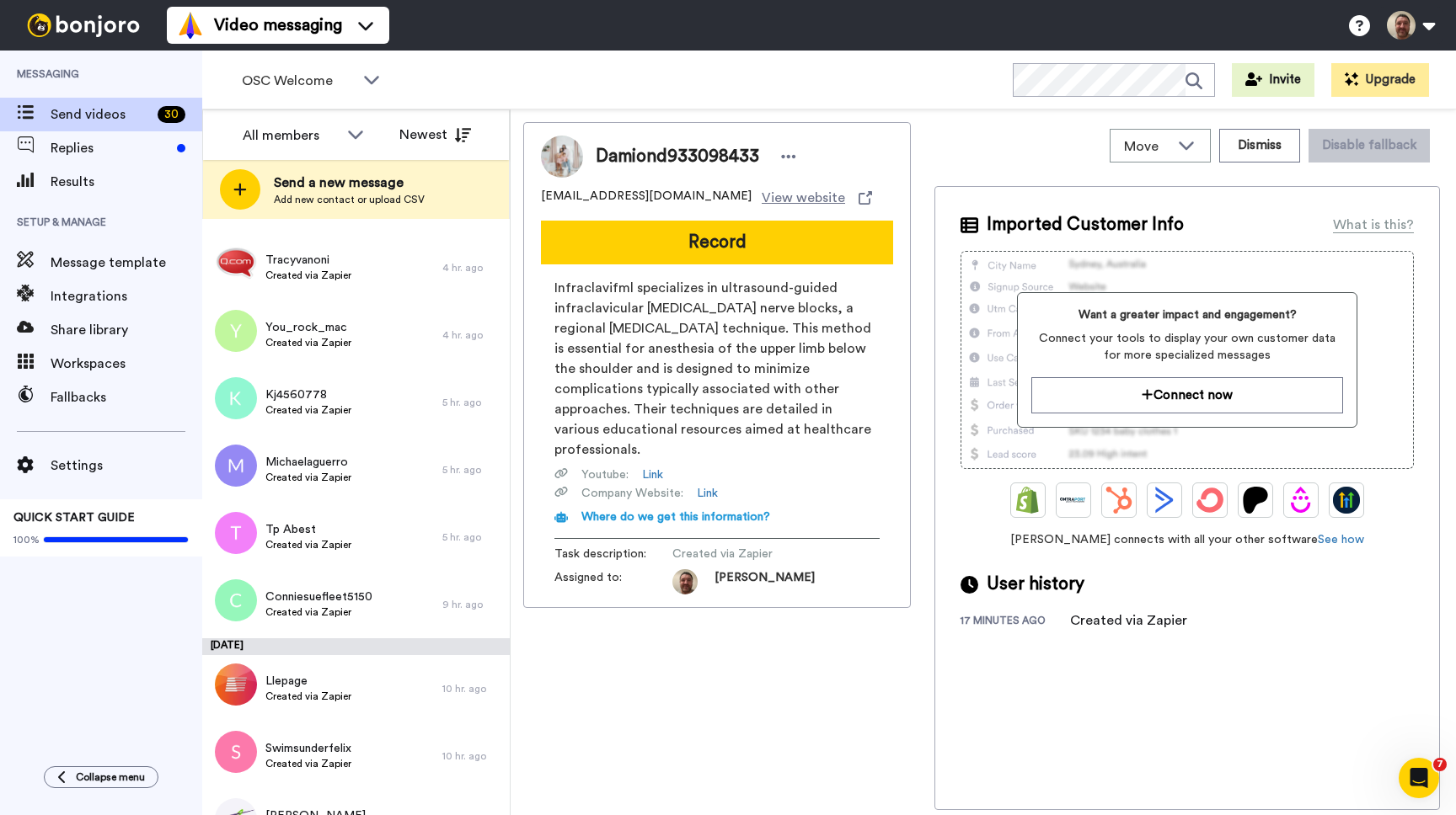
scroll to position [0, 0]
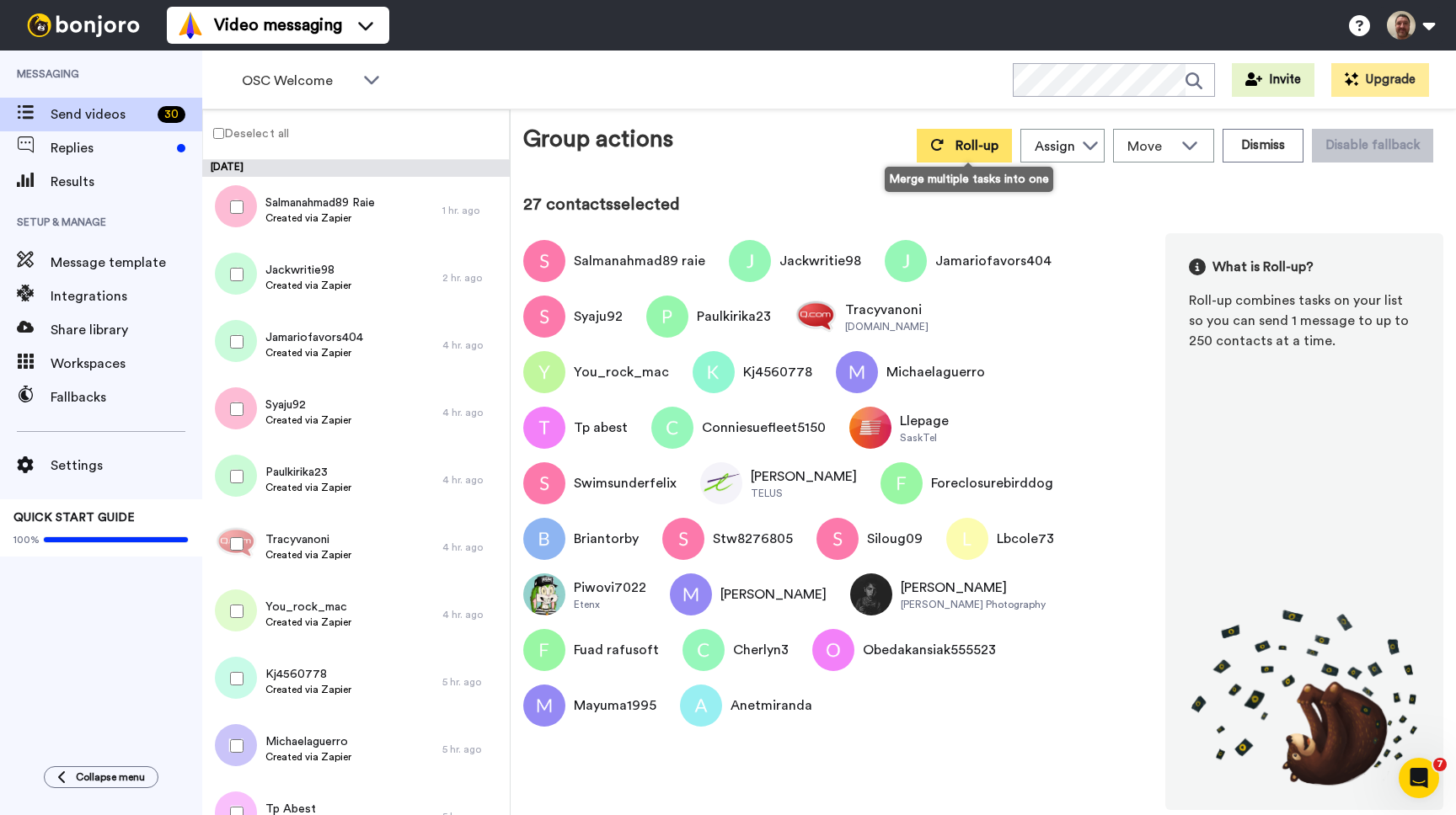
click at [925, 138] on button "Roll-up" at bounding box center [964, 145] width 95 height 34
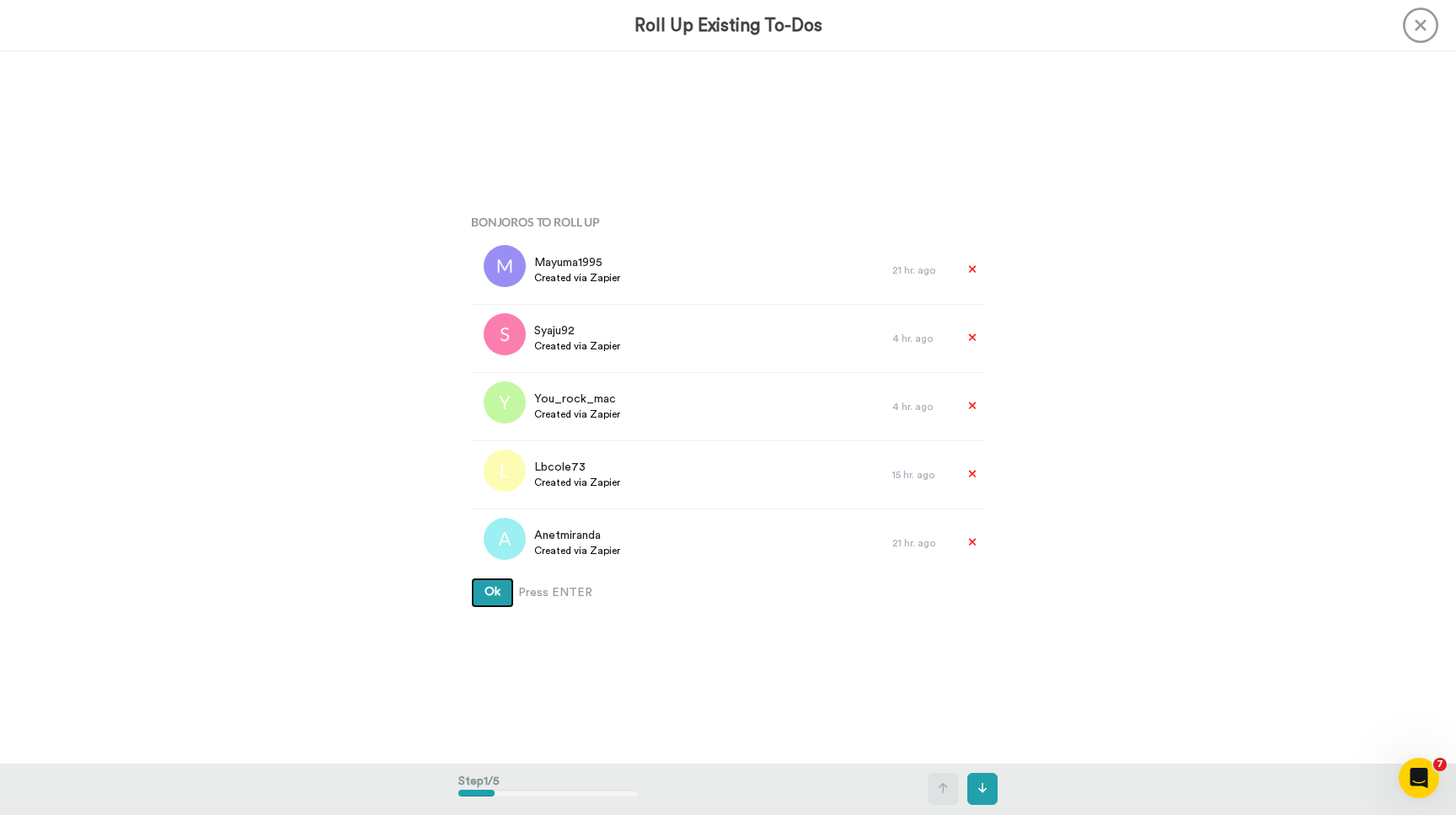
click at [470, 578] on button "Ok" at bounding box center [492, 592] width 43 height 30
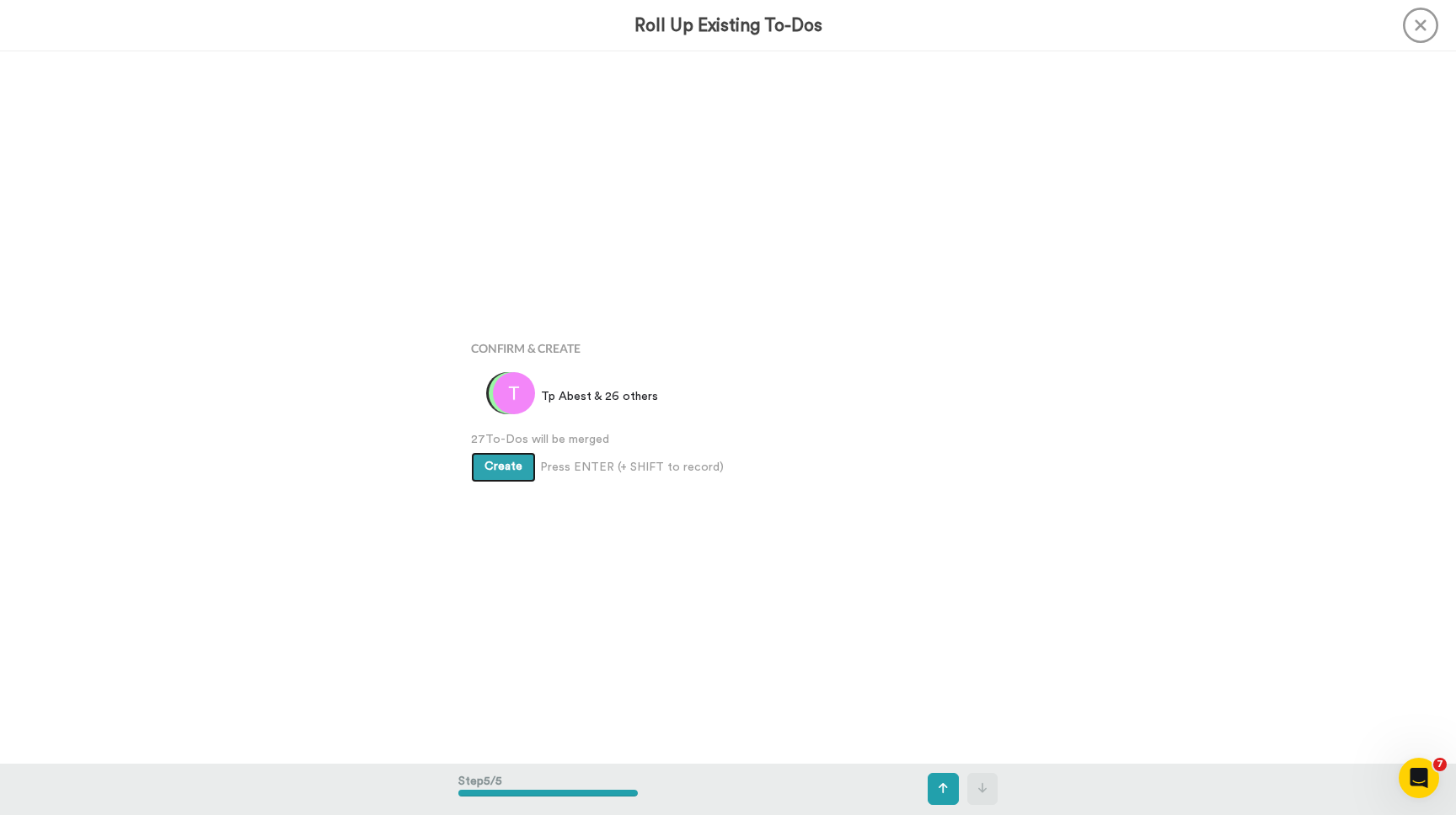
scroll to position [2849, 0]
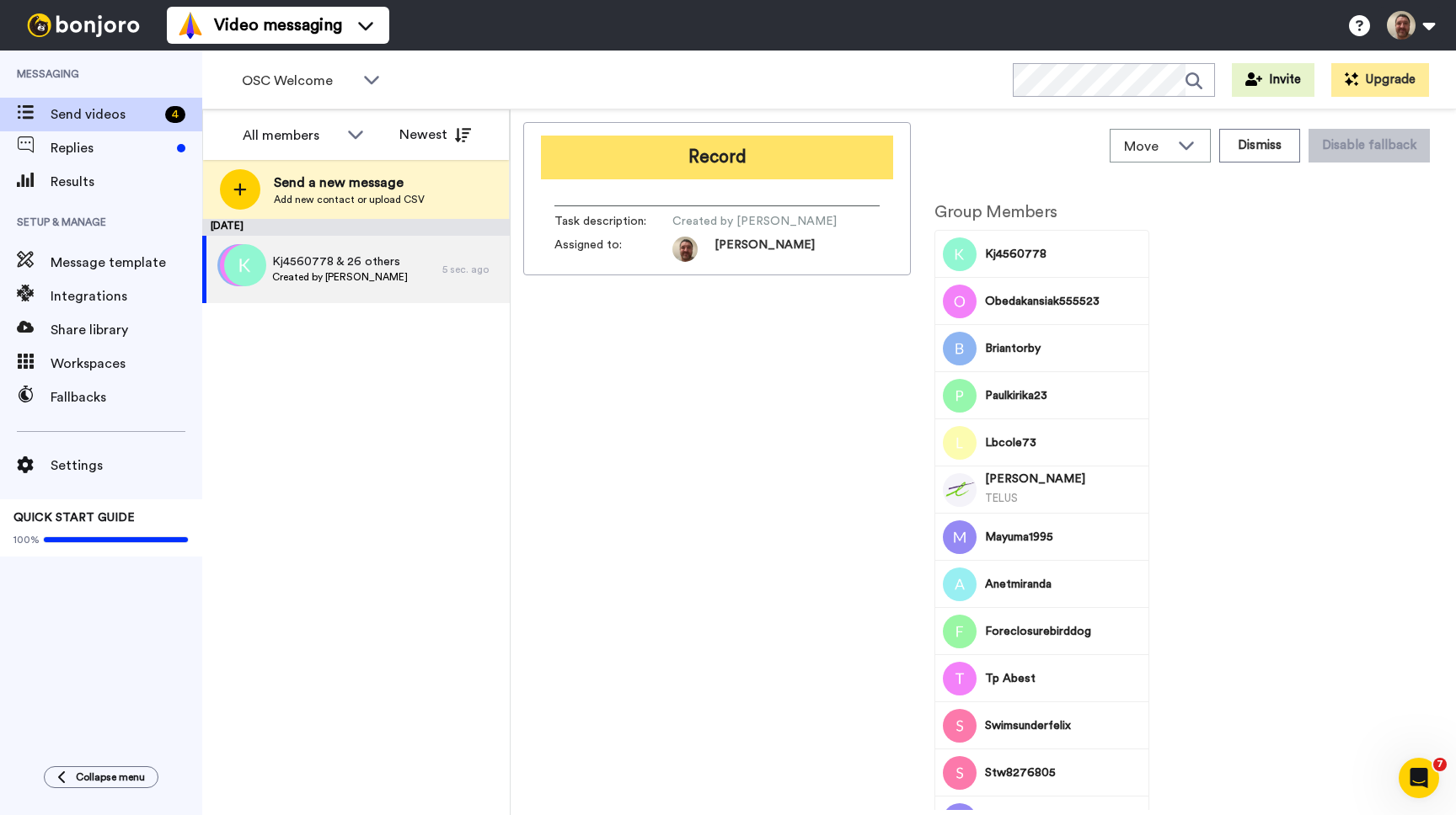
click at [715, 159] on button "Record" at bounding box center [717, 157] width 352 height 44
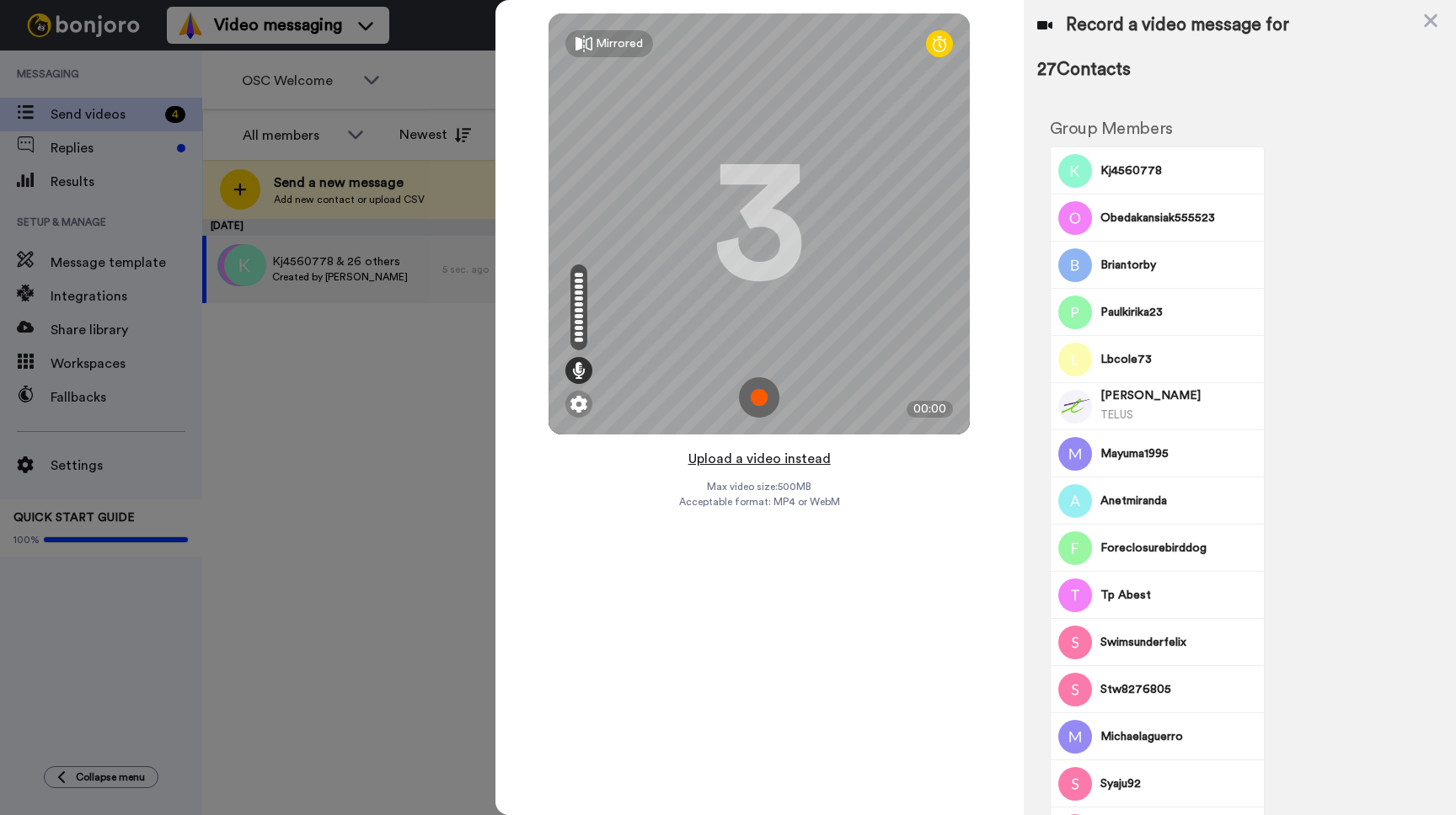
click at [752, 459] on button "Upload a video instead" at bounding box center [759, 459] width 152 height 22
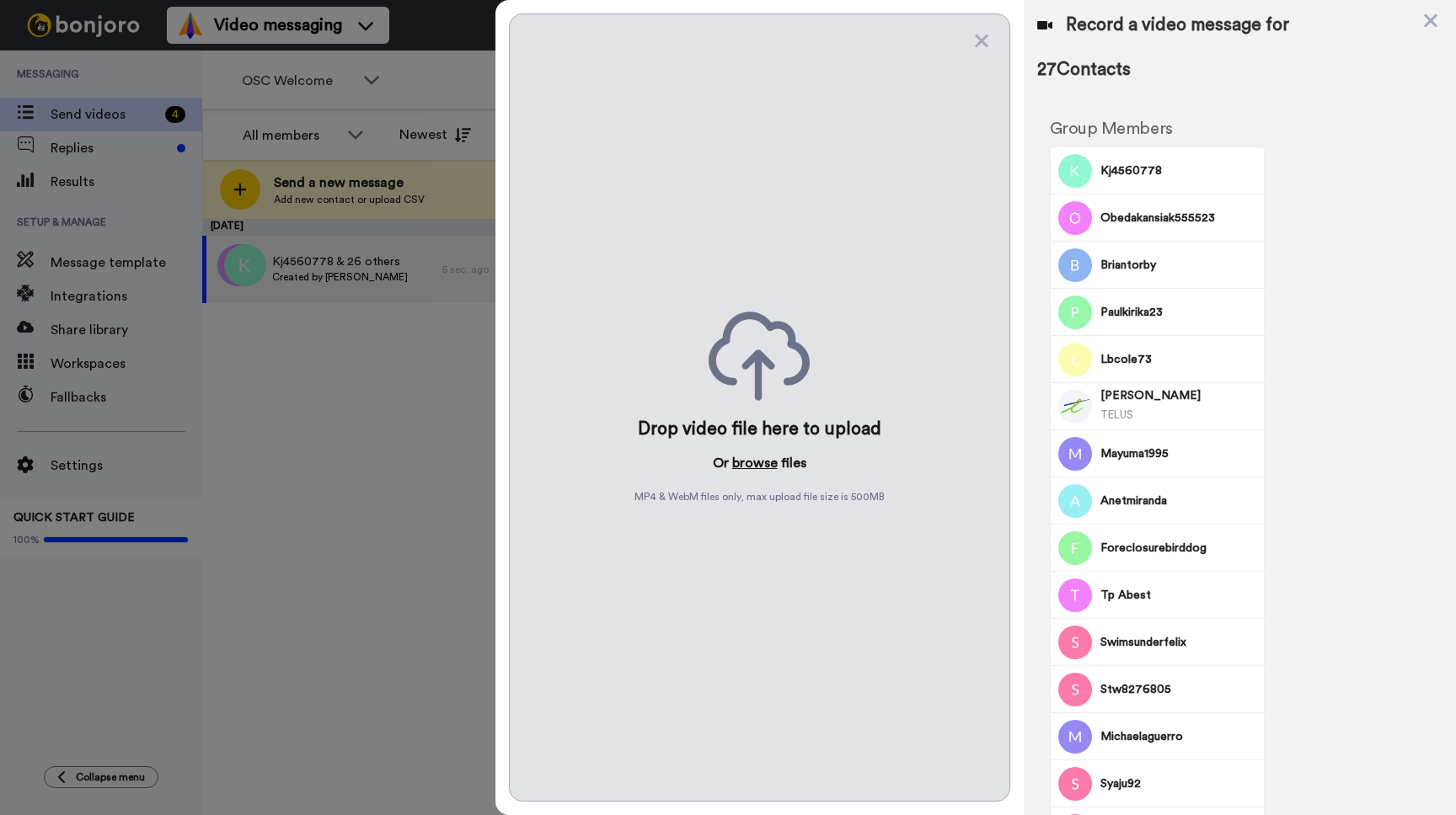
click at [750, 462] on button "browse" at bounding box center [754, 463] width 46 height 20
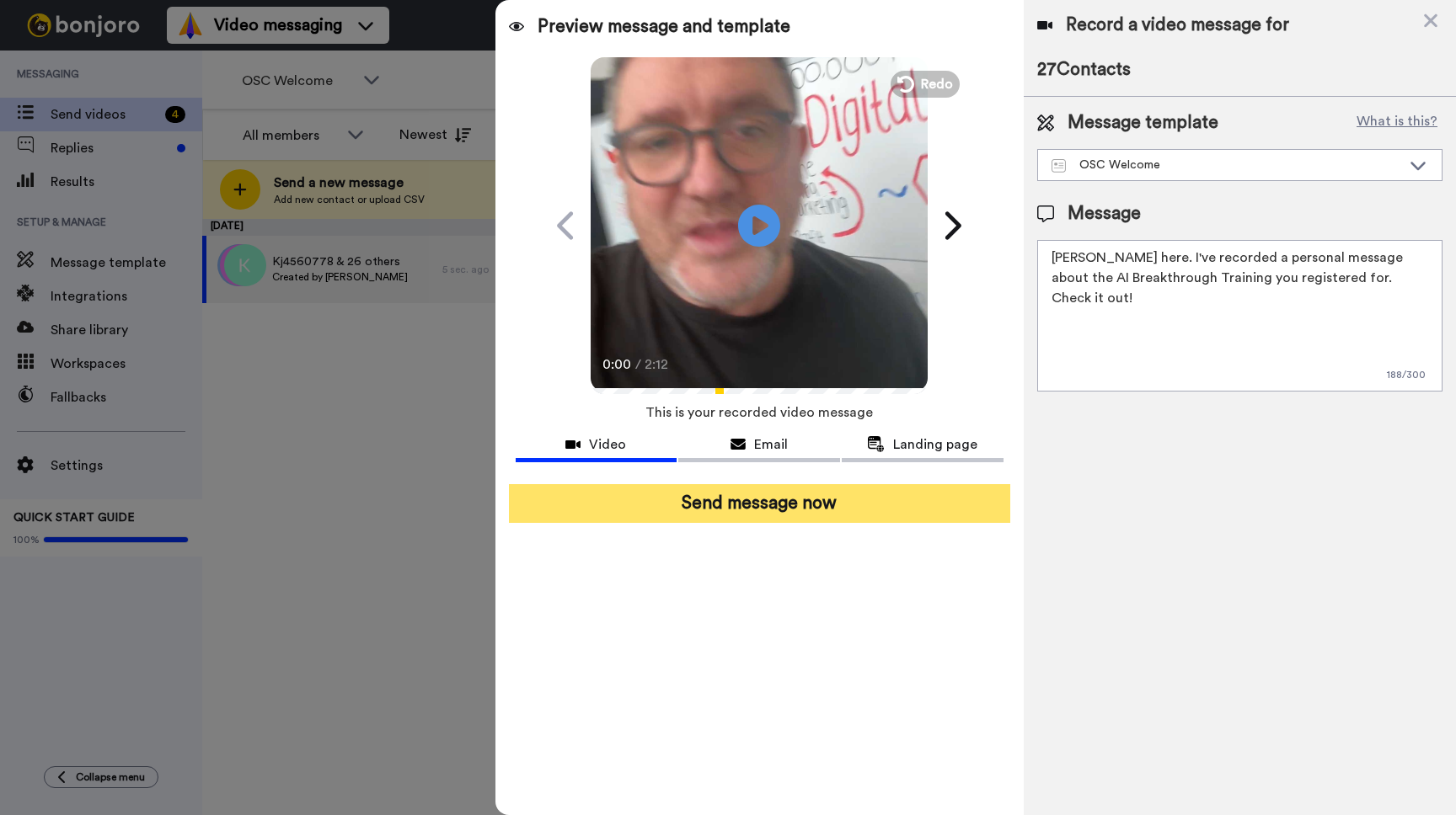
click at [775, 498] on button "Send message now" at bounding box center [760, 503] width 501 height 39
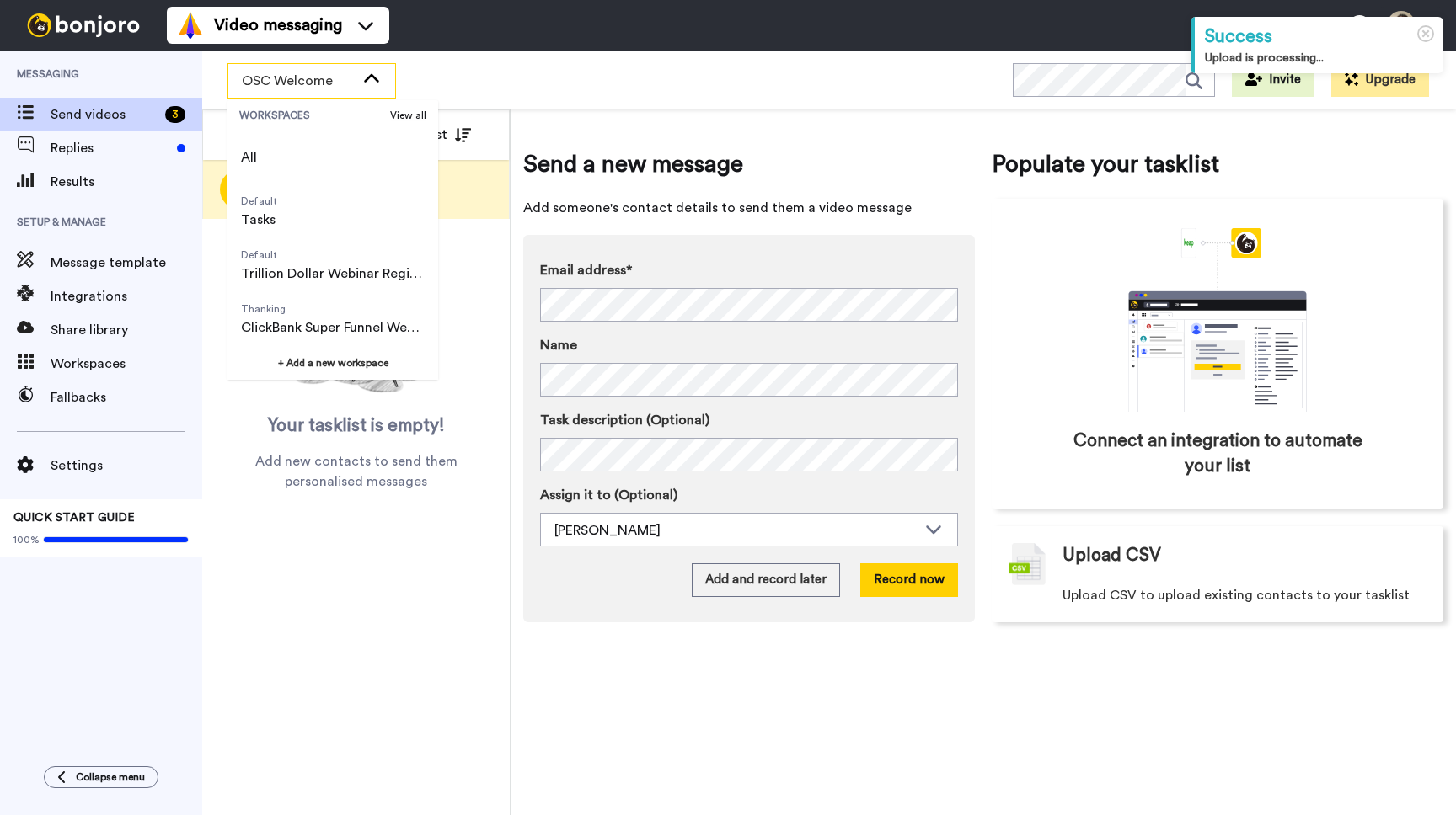
scroll to position [107, 0]
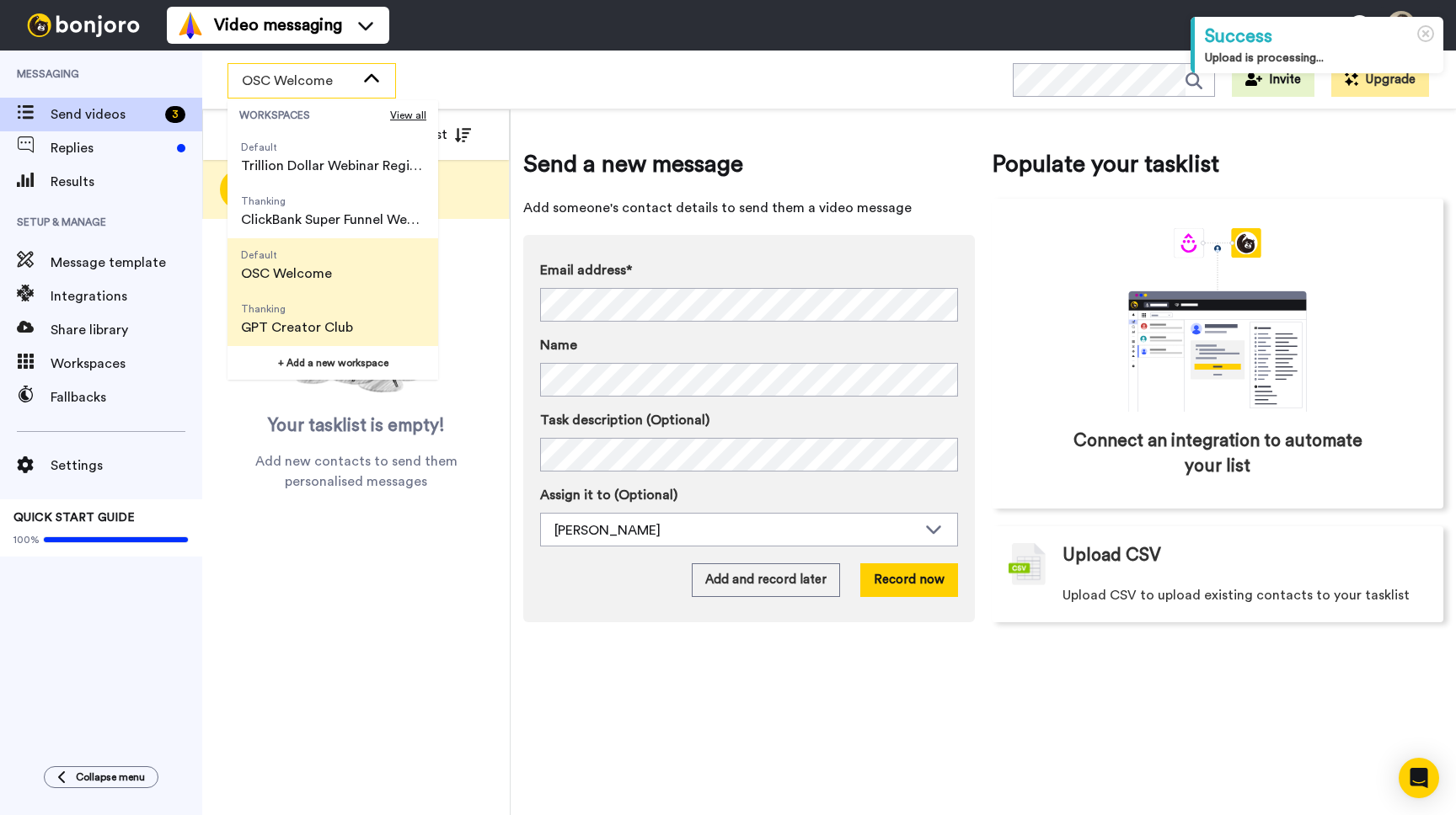
click at [316, 341] on span "Thanking GPT Creator Club" at bounding box center [297, 319] width 139 height 54
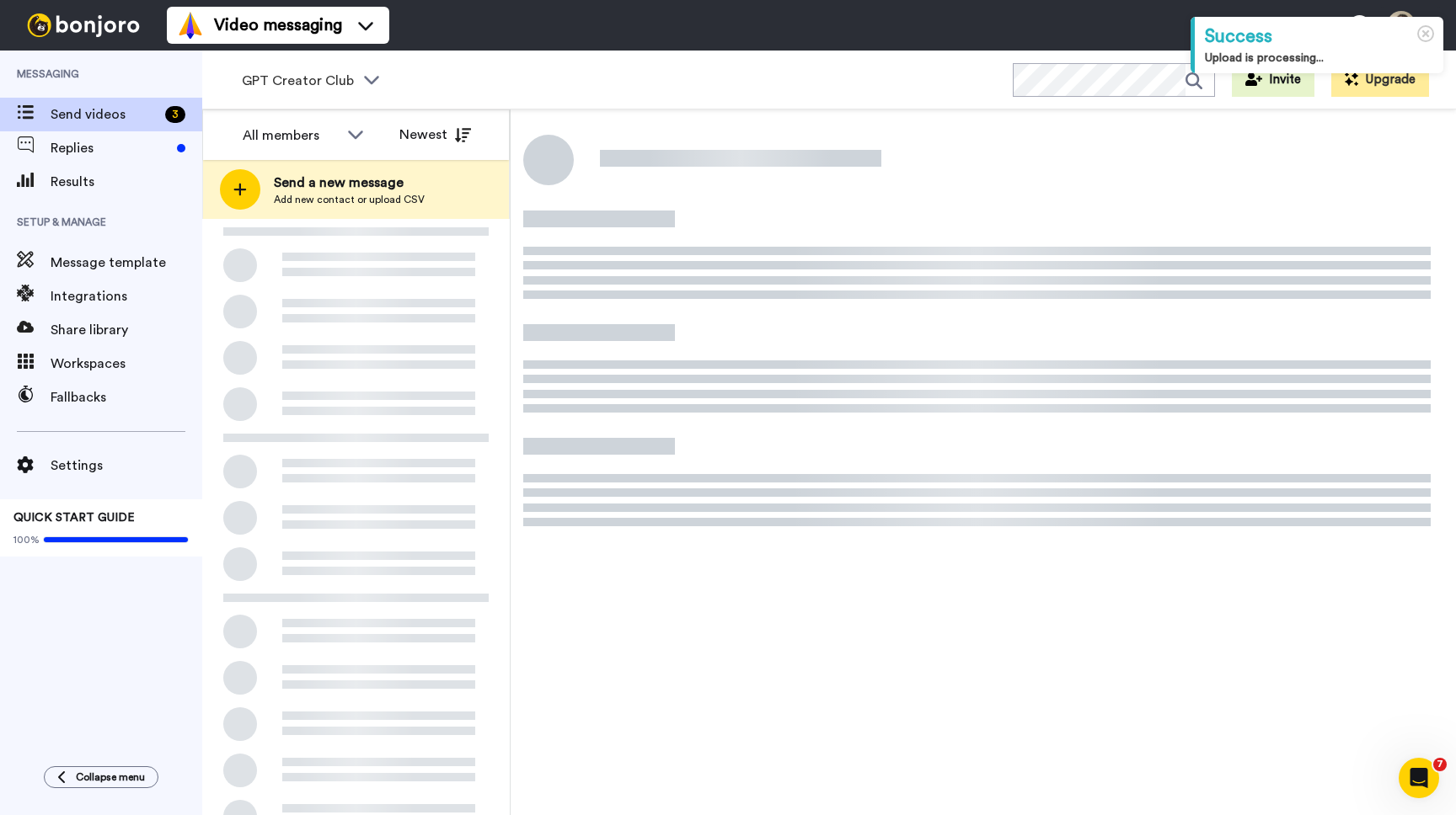
scroll to position [0, 0]
